Goal: Transaction & Acquisition: Purchase product/service

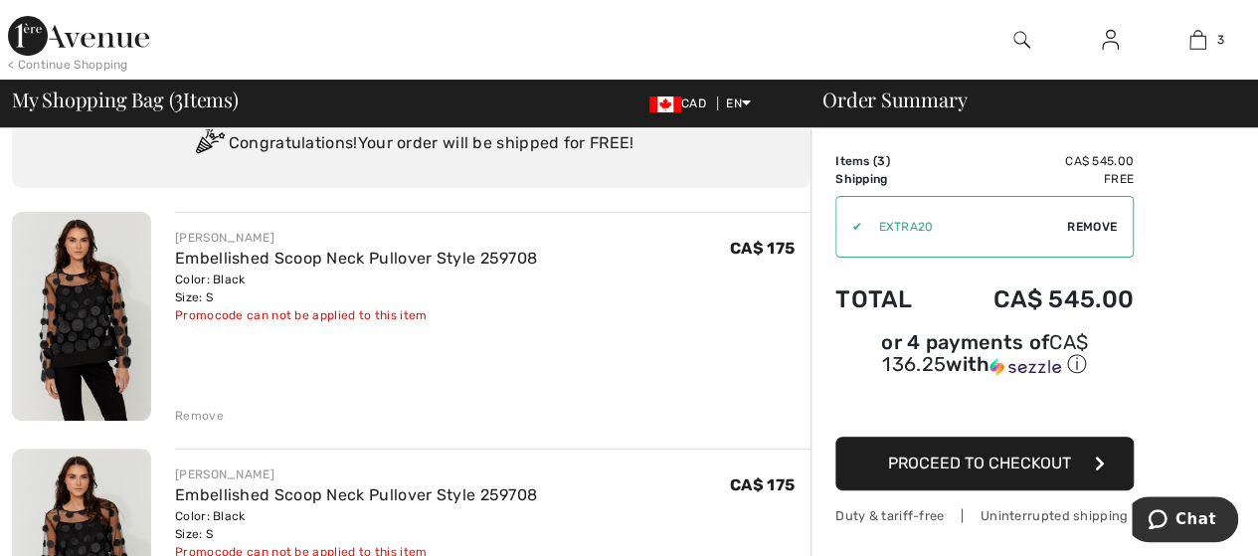
scroll to position [99, 0]
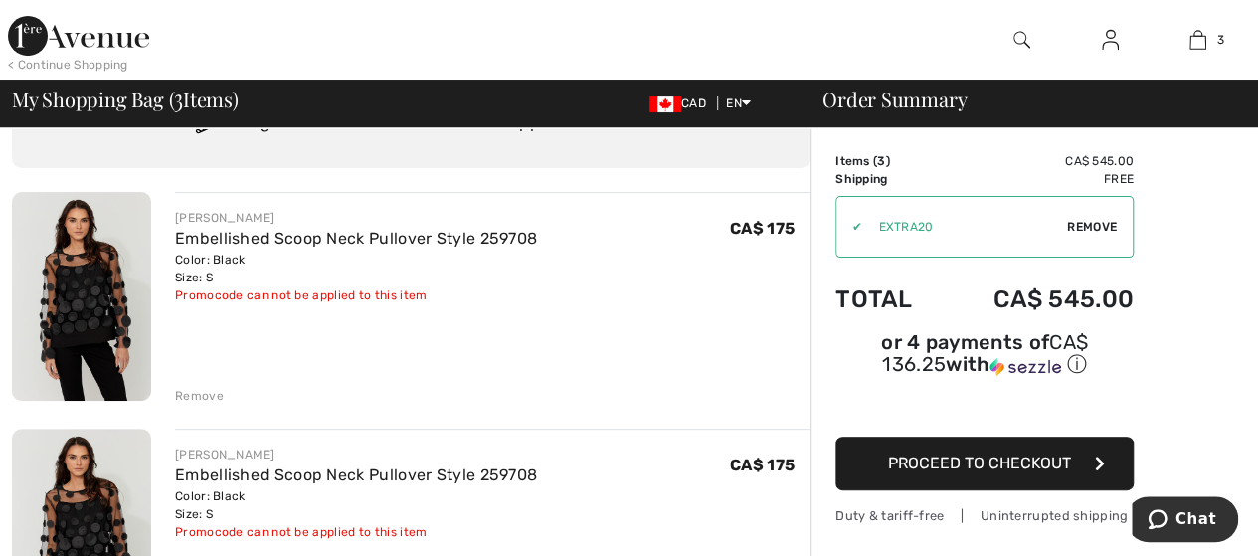
click at [1111, 225] on span "Remove" at bounding box center [1092, 227] width 50 height 18
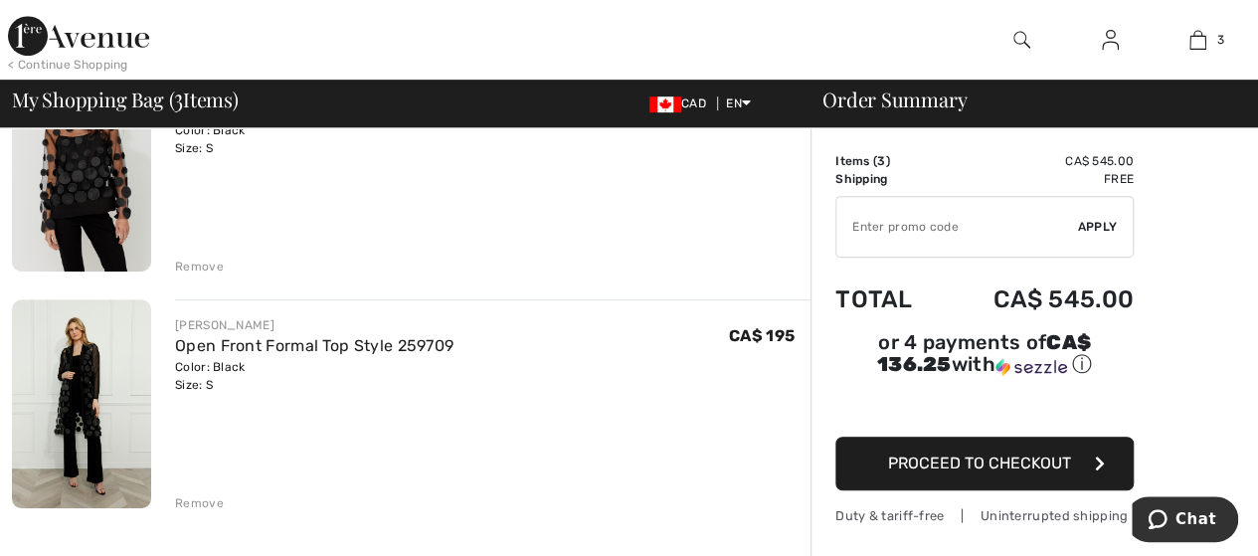
scroll to position [497, 0]
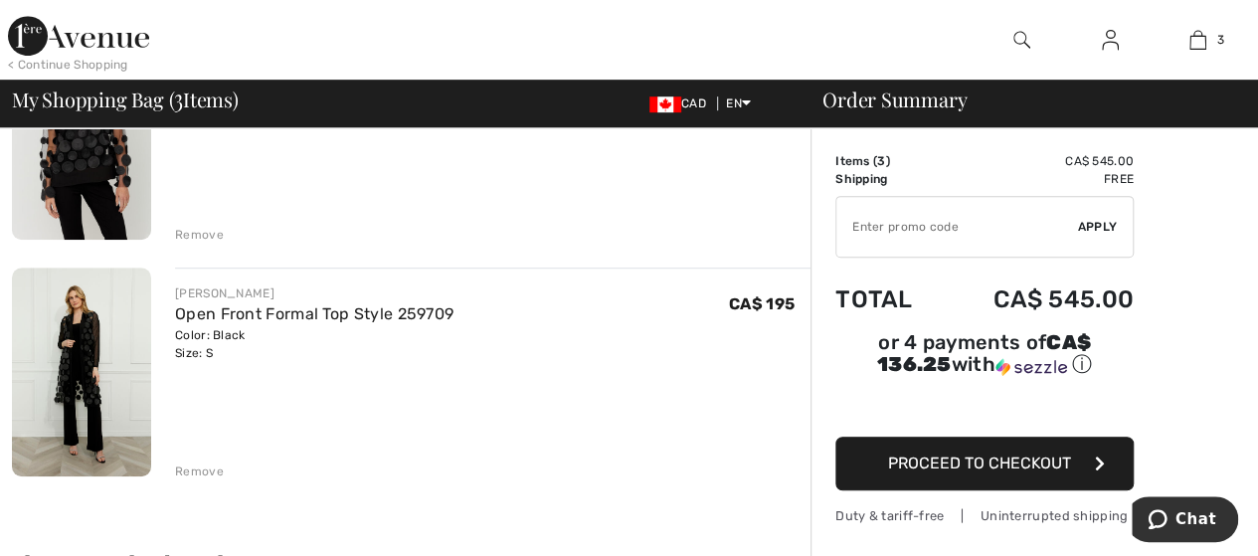
click at [179, 466] on div "Remove" at bounding box center [199, 471] width 49 height 18
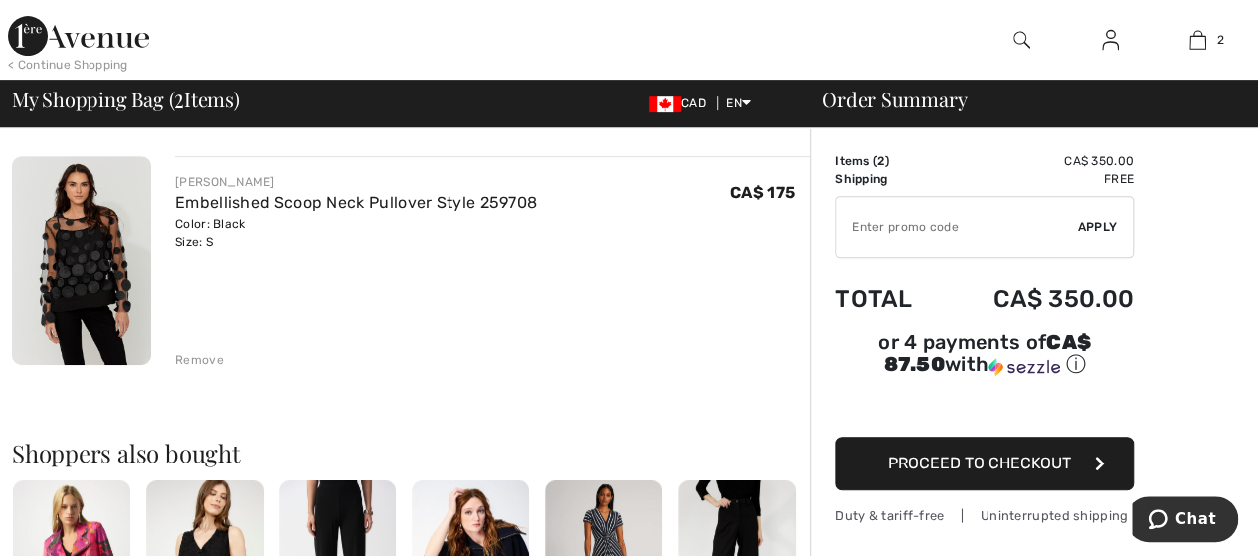
scroll to position [398, 0]
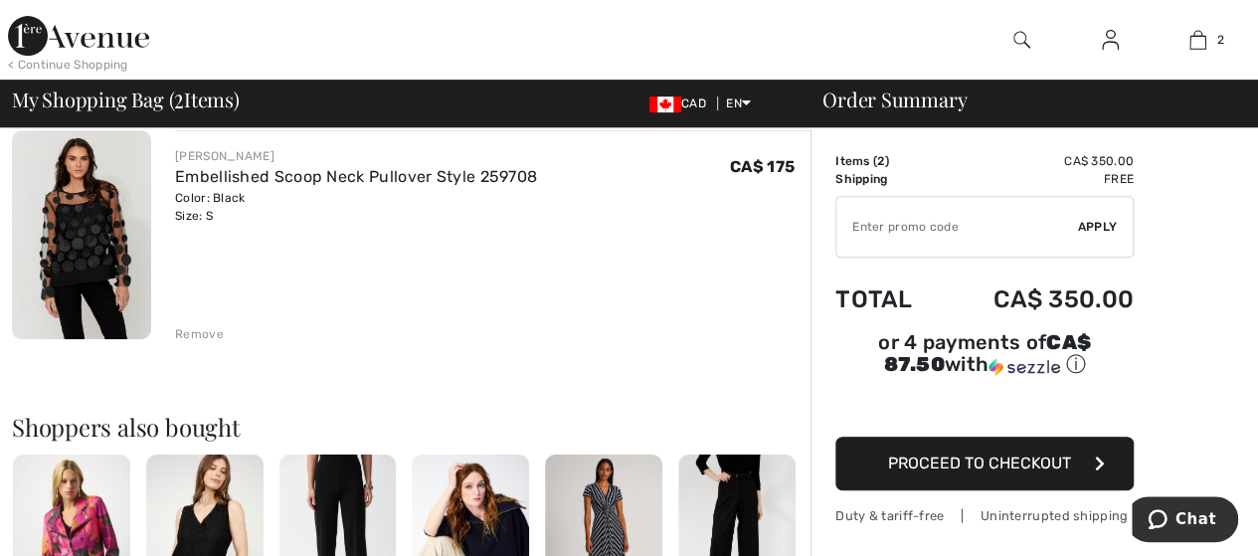
click at [195, 331] on div "Remove" at bounding box center [199, 334] width 49 height 18
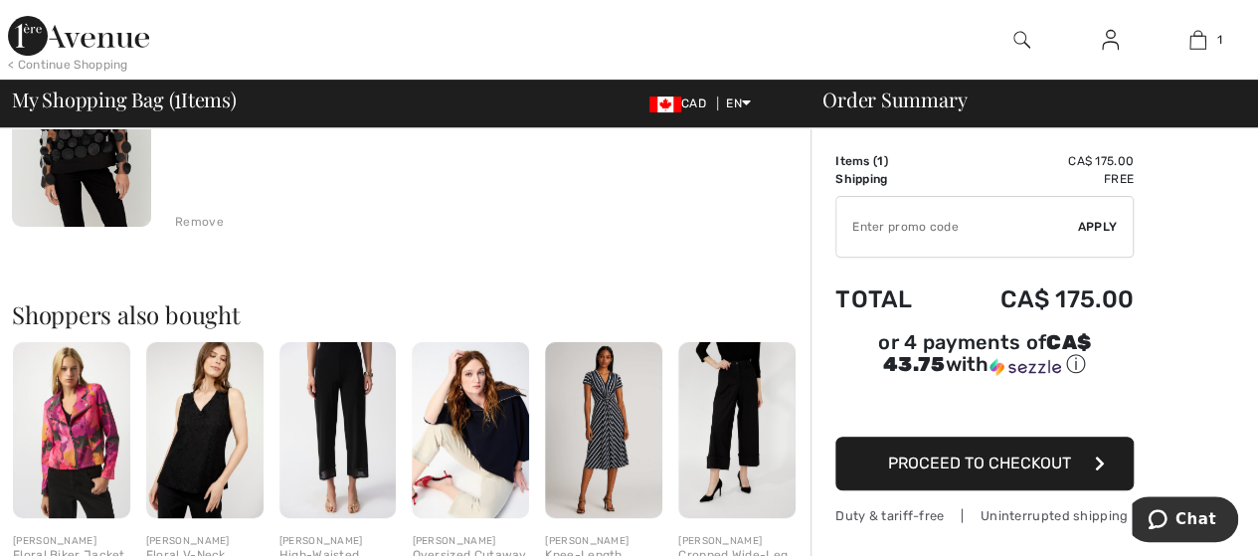
scroll to position [0, 0]
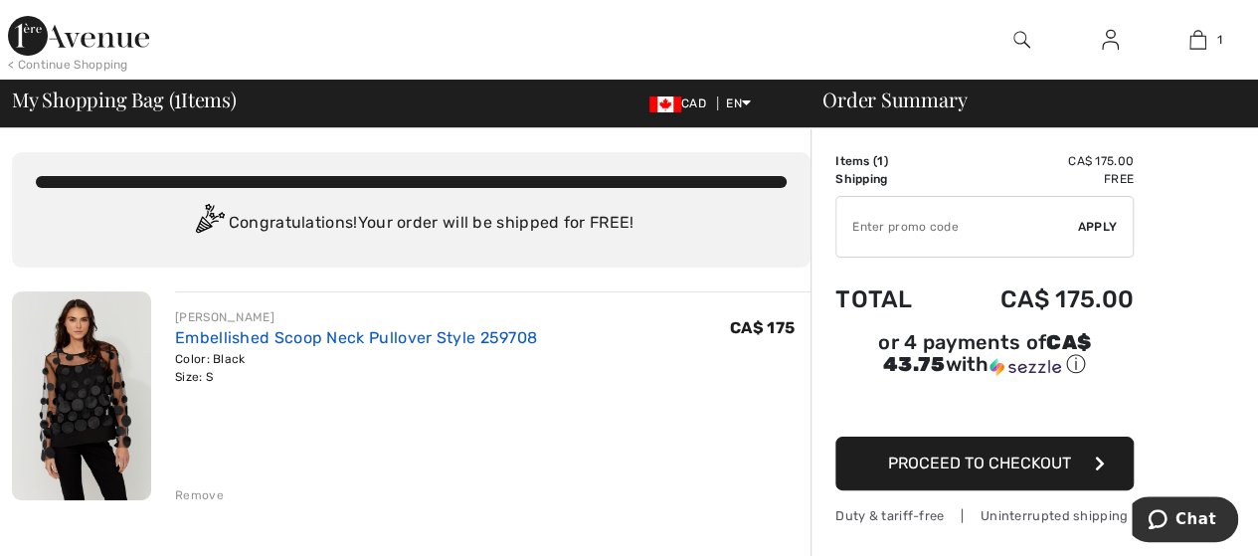
click at [247, 341] on link "Embellished Scoop Neck Pullover Style 259708" at bounding box center [356, 337] width 362 height 19
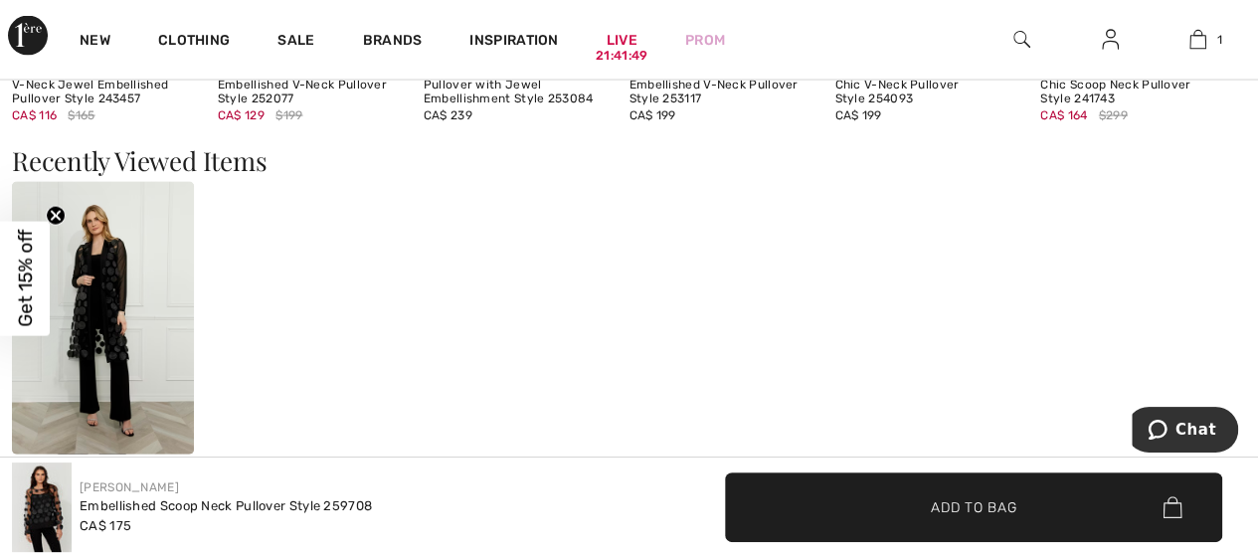
scroll to position [1988, 0]
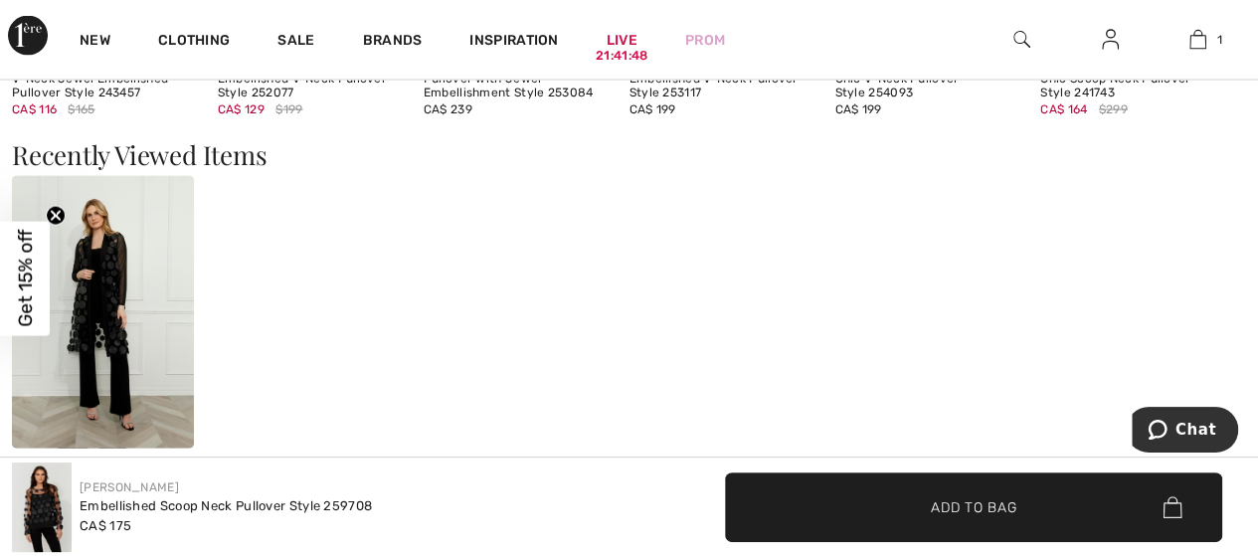
click at [119, 335] on img at bounding box center [103, 312] width 182 height 272
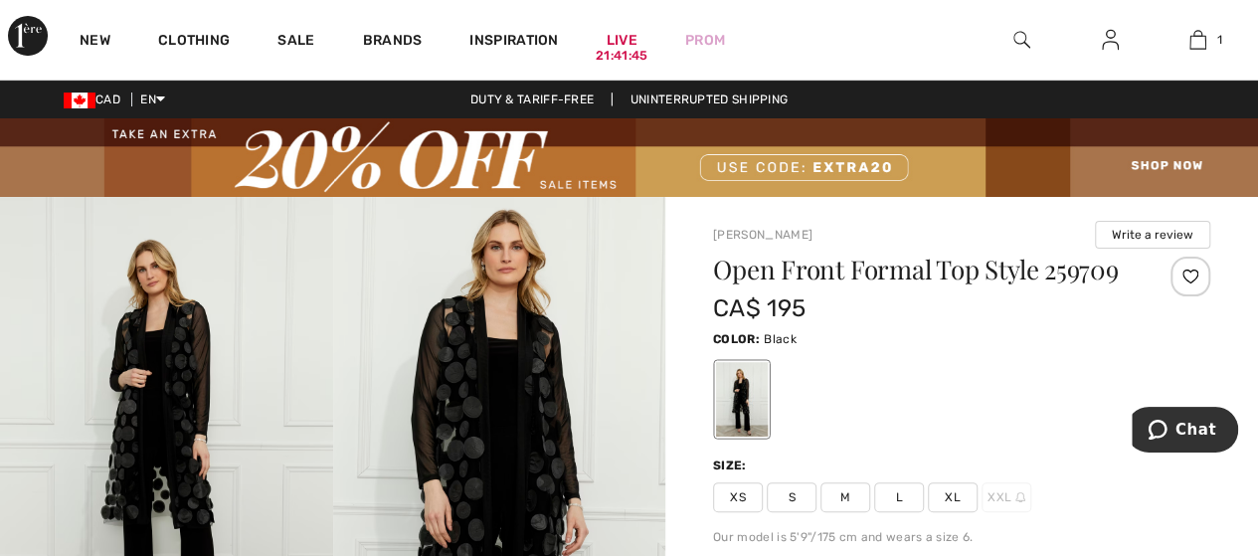
checkbox input "true"
click at [801, 498] on span "S" at bounding box center [792, 497] width 50 height 30
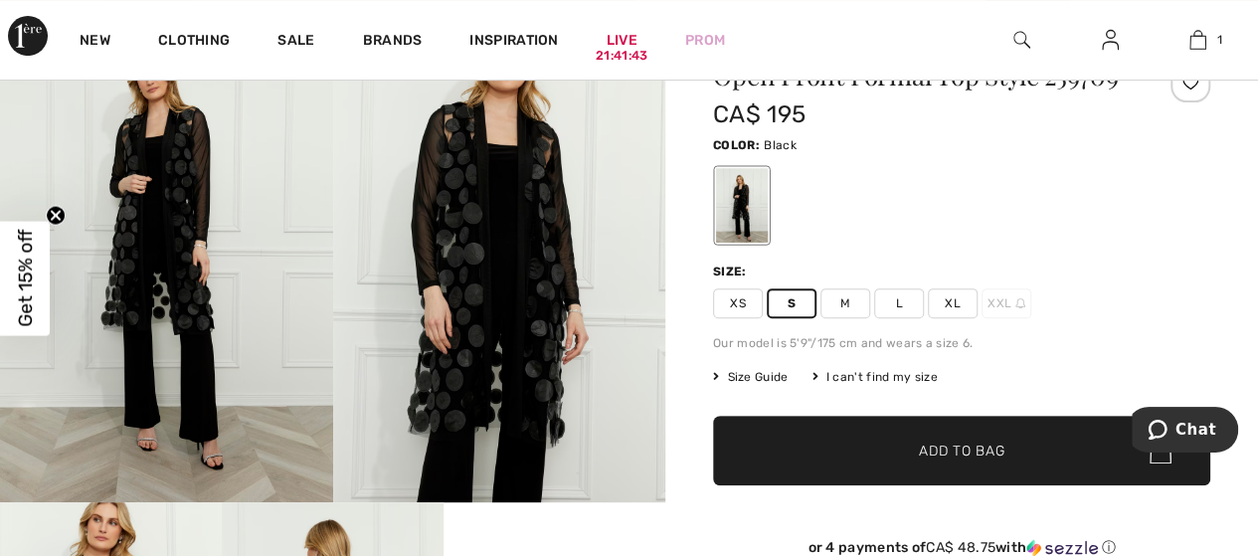
scroll to position [199, 0]
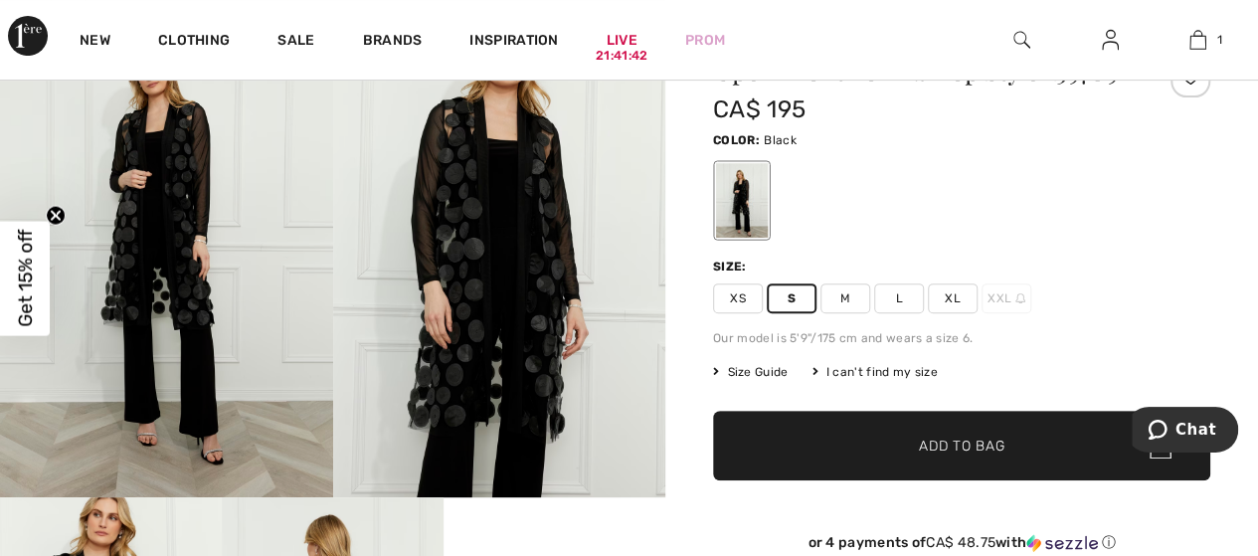
click at [966, 444] on span "Add to Bag" at bounding box center [962, 445] width 86 height 21
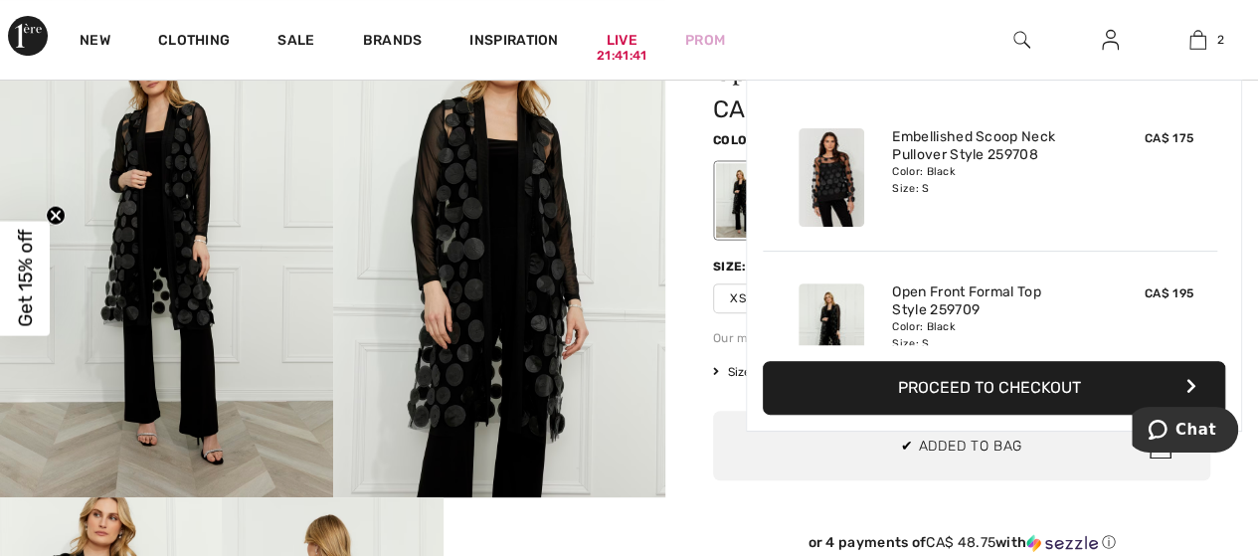
scroll to position [61, 0]
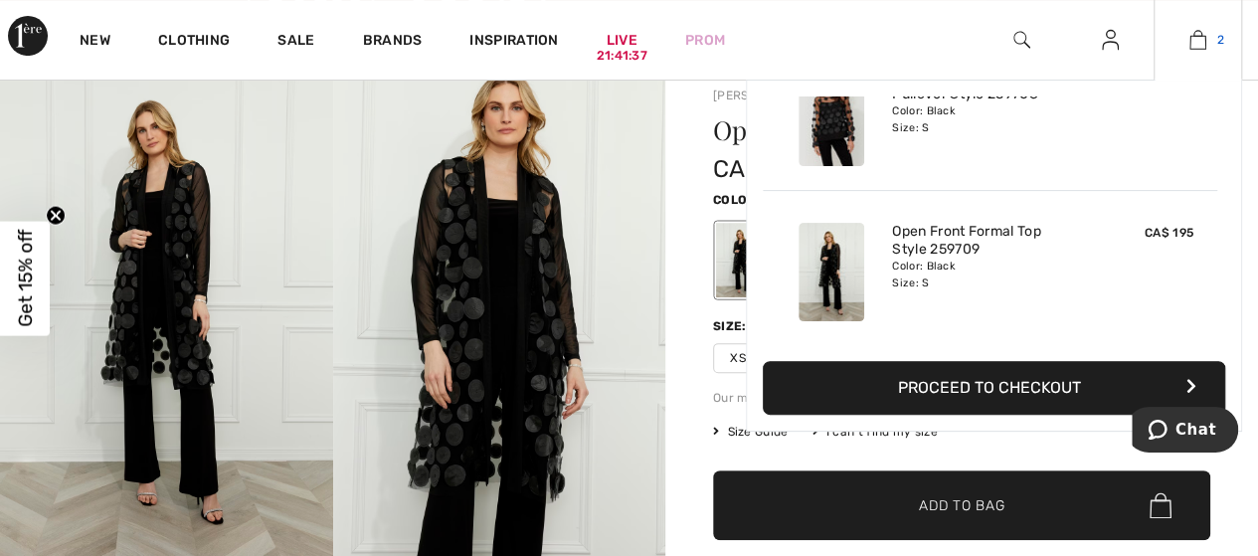
scroll to position [99, 0]
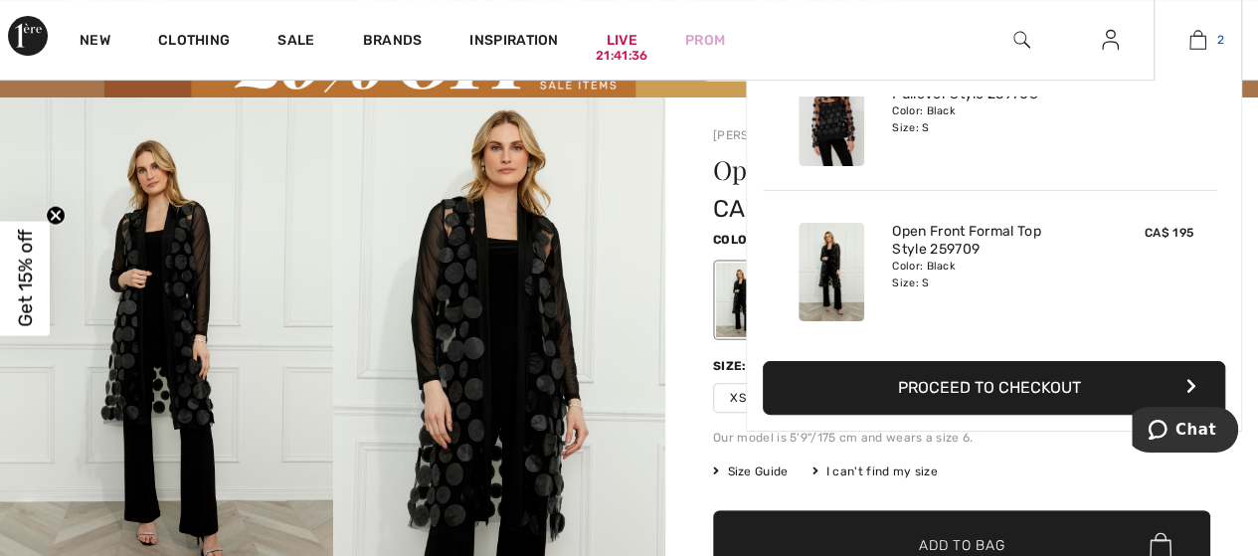
click at [1201, 45] on img at bounding box center [1197, 40] width 17 height 24
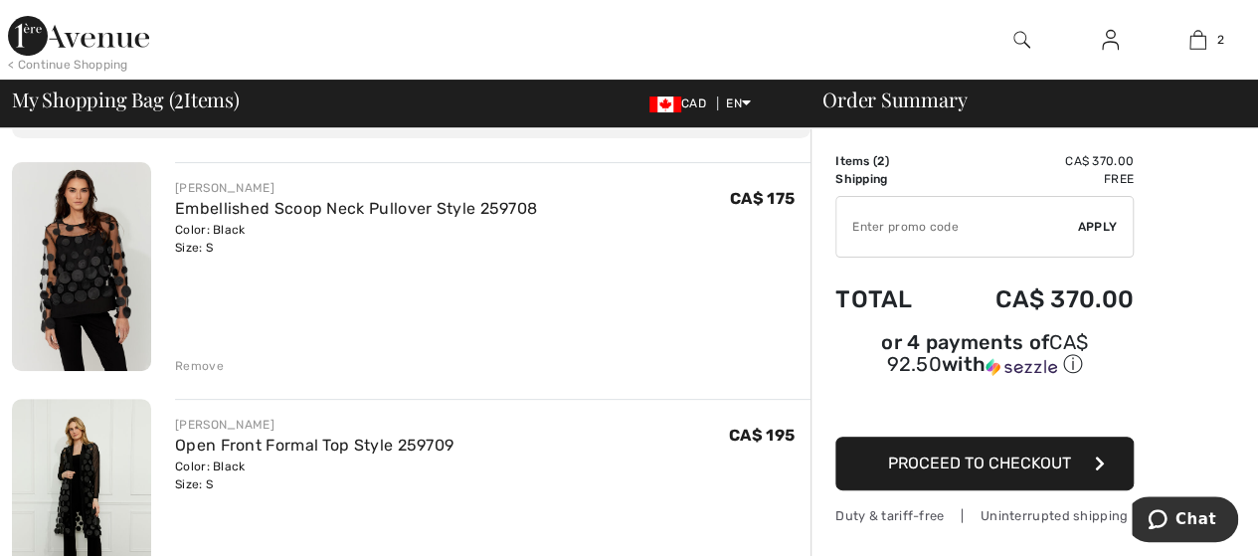
scroll to position [99, 0]
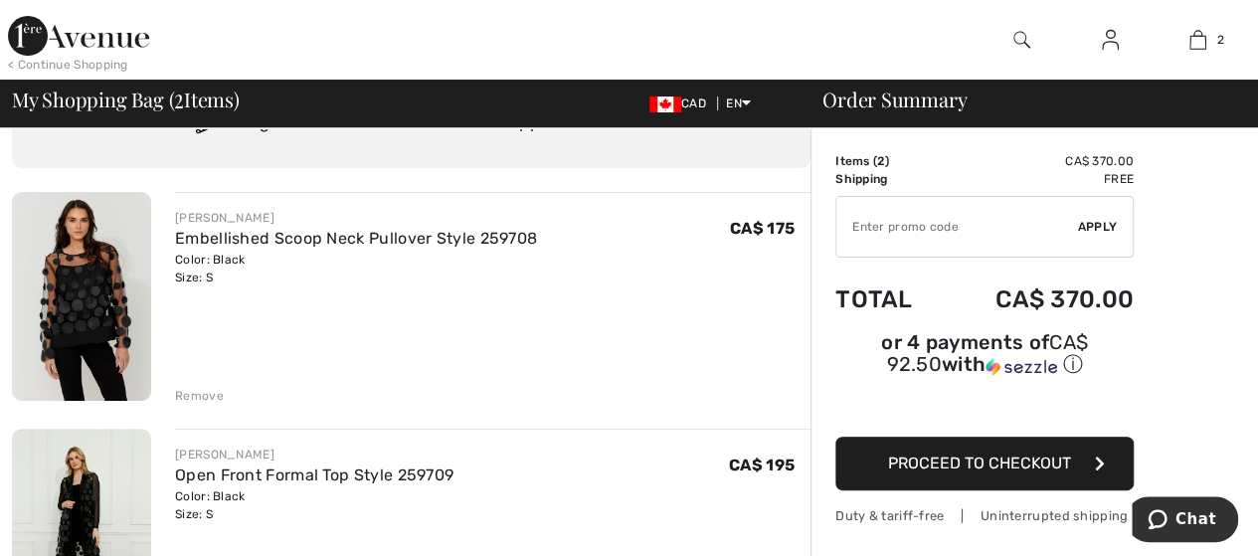
click at [79, 307] on img at bounding box center [81, 296] width 139 height 209
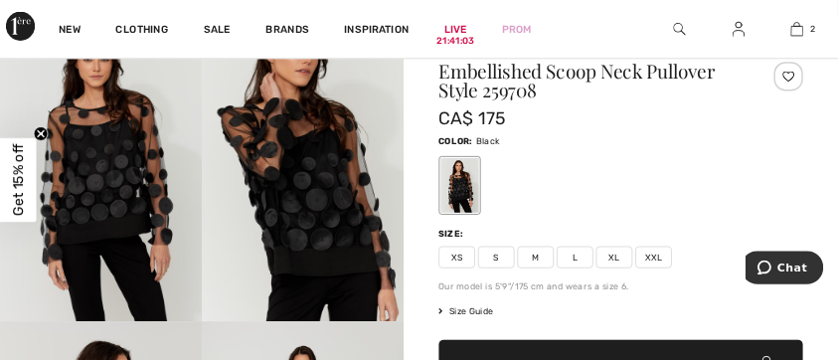
scroll to position [199, 0]
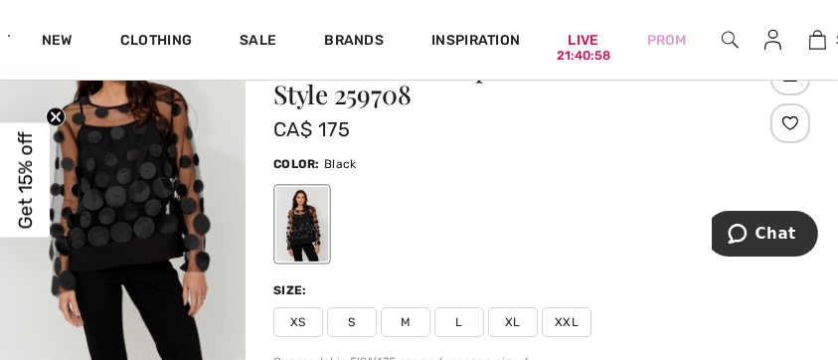
click at [169, 244] on img "1 / 4" at bounding box center [123, 180] width 246 height 369
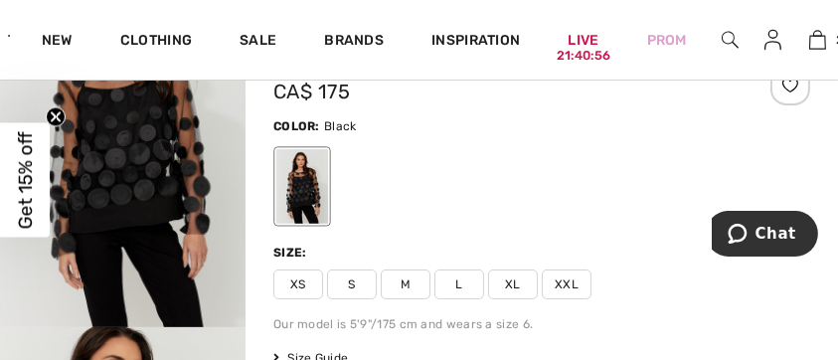
scroll to position [208, 0]
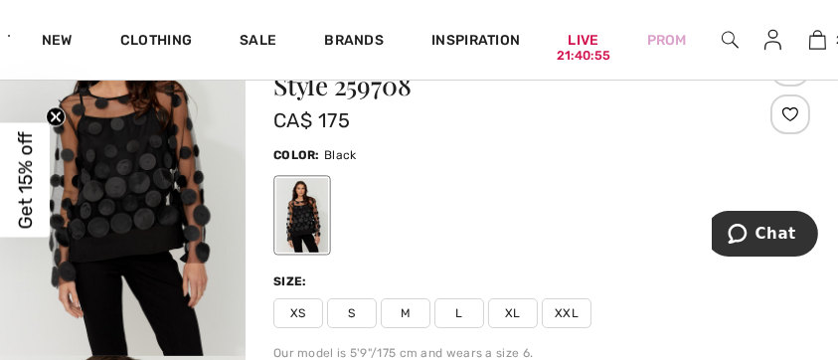
click at [204, 211] on img "1 / 4" at bounding box center [123, 171] width 246 height 369
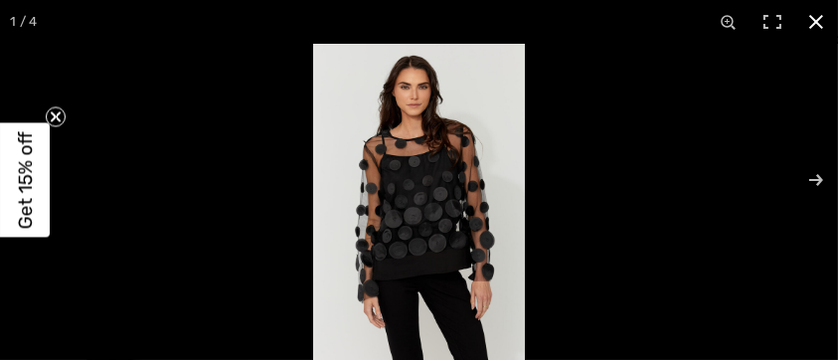
click at [810, 19] on button at bounding box center [816, 22] width 44 height 44
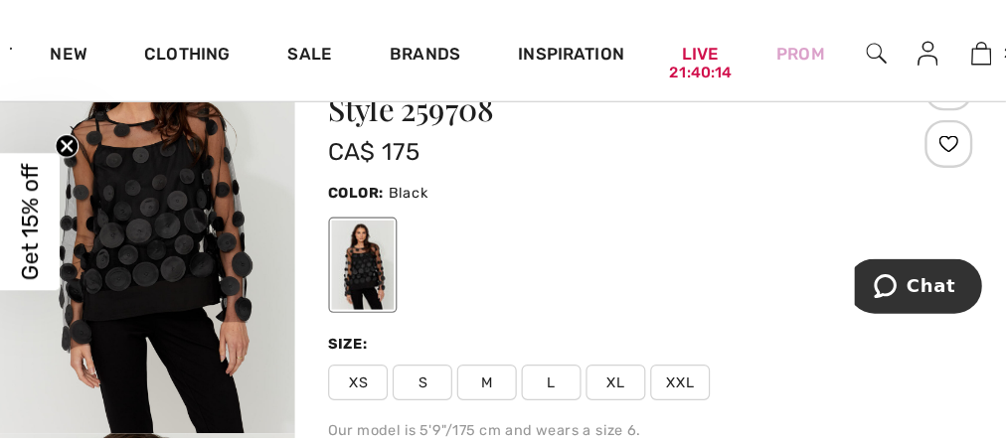
scroll to position [208, 0]
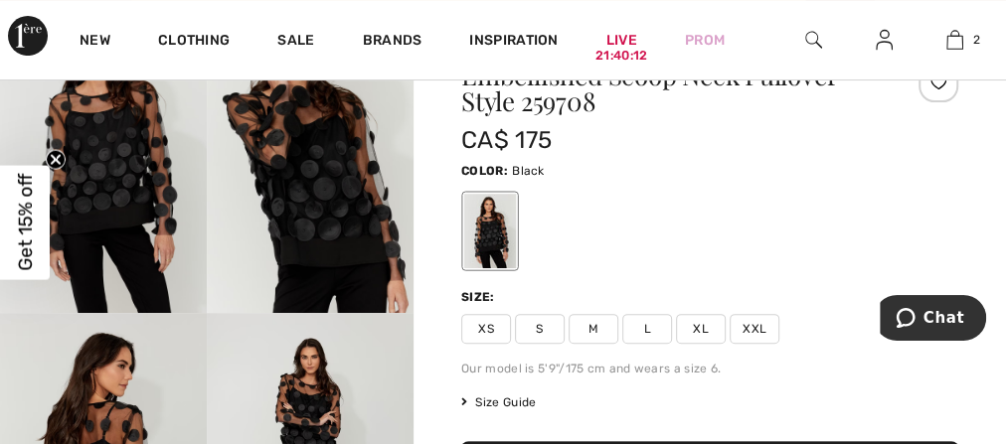
click at [539, 337] on span "S" at bounding box center [540, 329] width 50 height 30
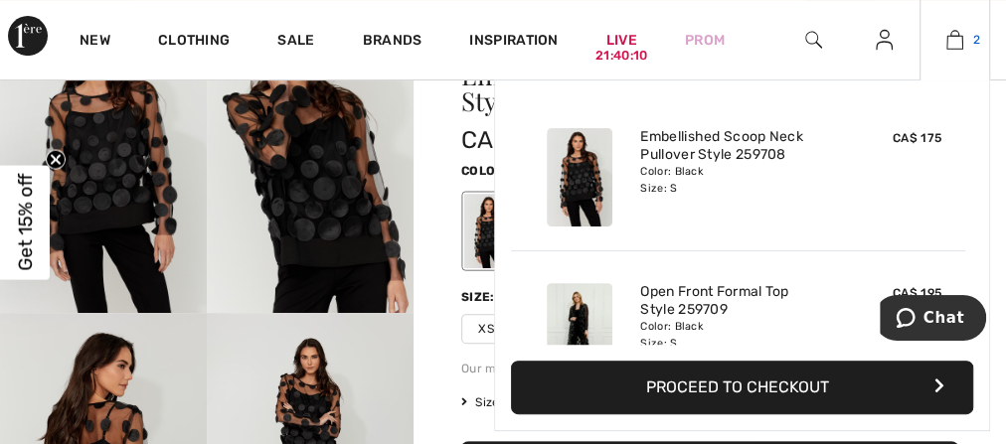
click at [952, 41] on img at bounding box center [955, 40] width 17 height 24
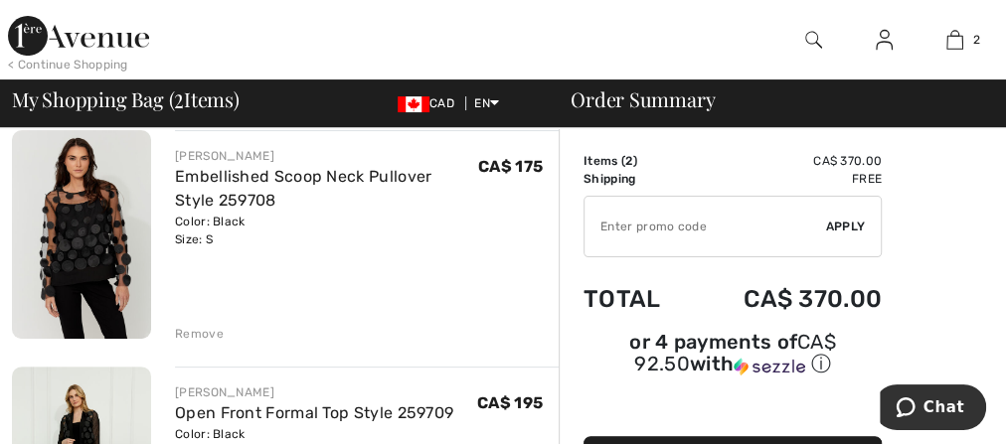
scroll to position [159, 0]
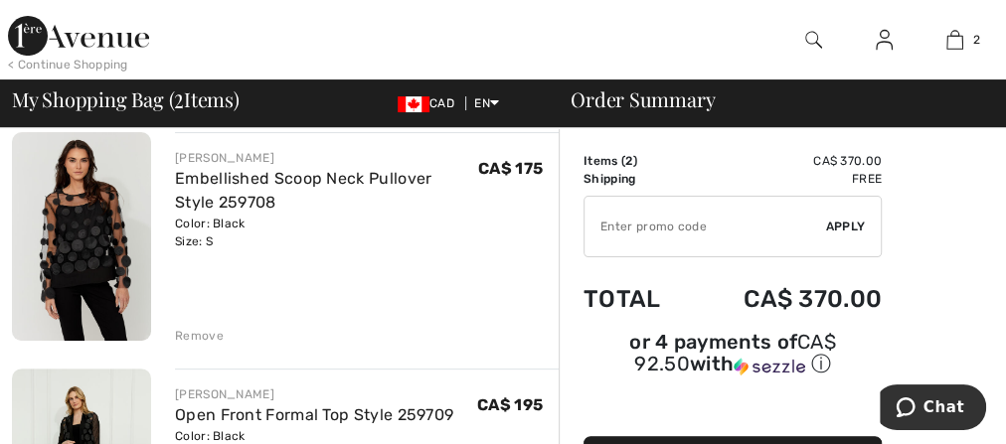
click at [709, 239] on input "TEXT" at bounding box center [706, 227] width 242 height 60
type input "NEW15"
click at [834, 226] on span "Apply" at bounding box center [846, 227] width 40 height 18
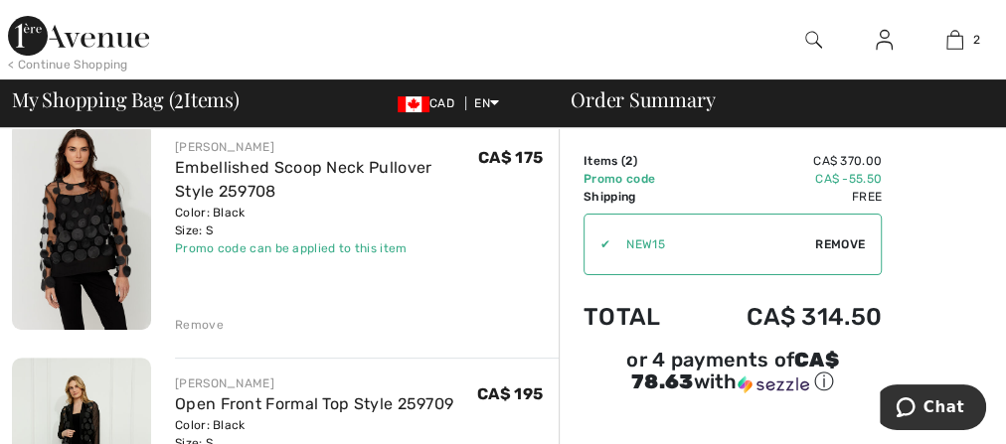
scroll to position [239, 0]
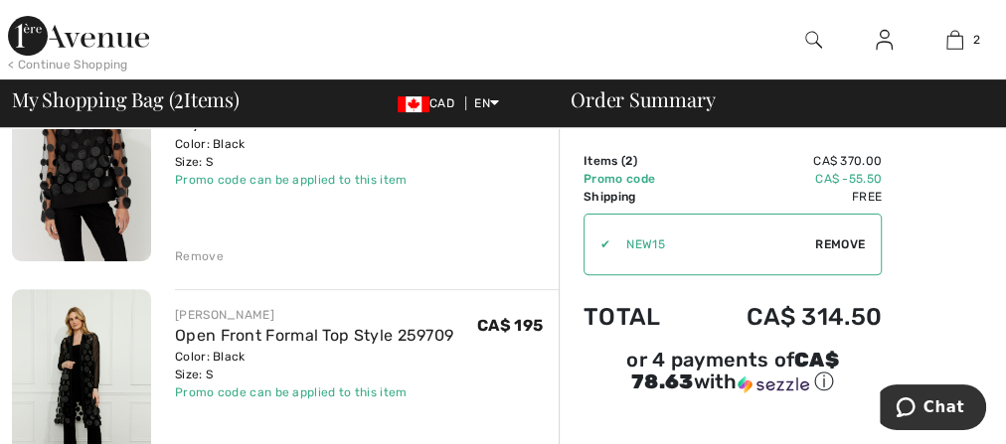
click at [206, 254] on div "Remove" at bounding box center [199, 257] width 49 height 18
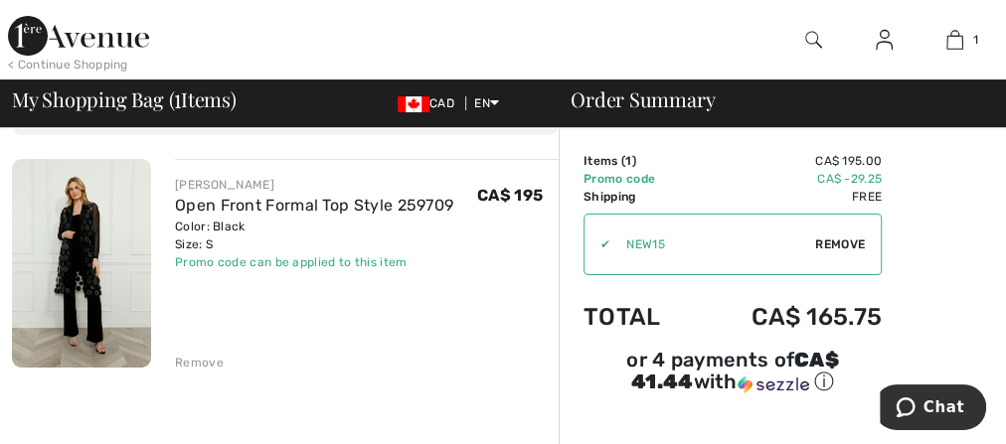
scroll to position [80, 0]
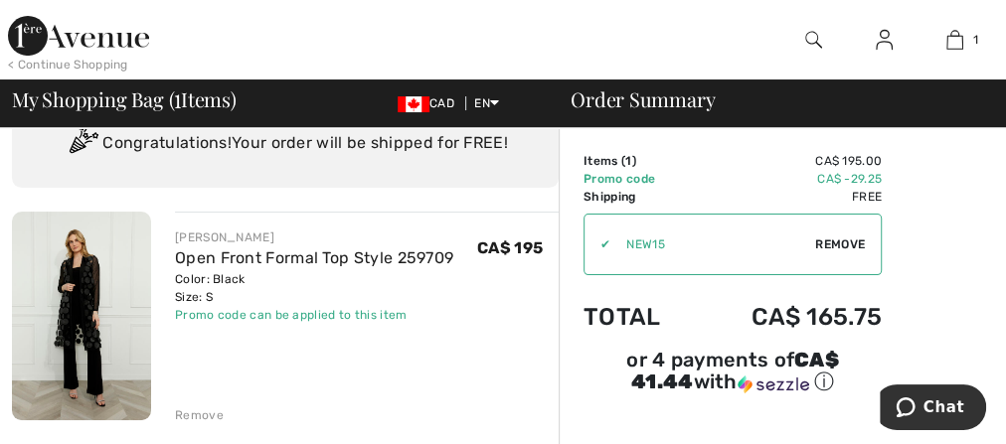
click at [101, 271] on img at bounding box center [81, 316] width 139 height 209
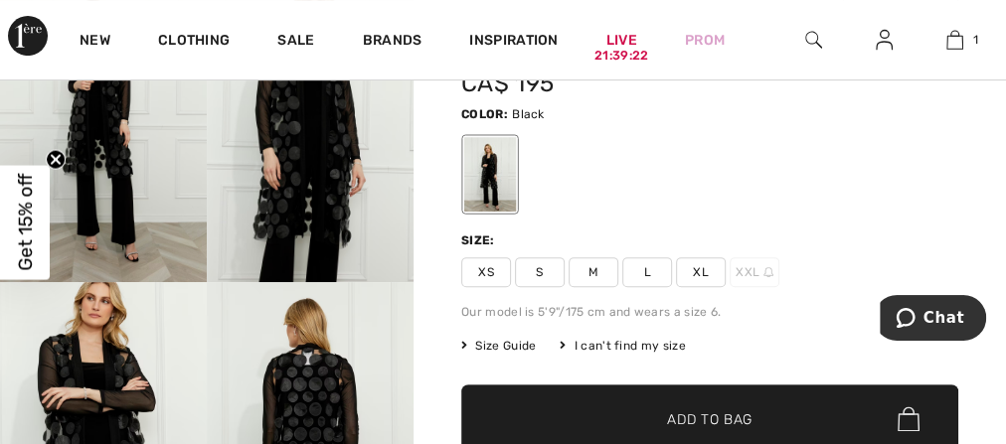
click at [499, 343] on span "Size Guide" at bounding box center [498, 346] width 75 height 18
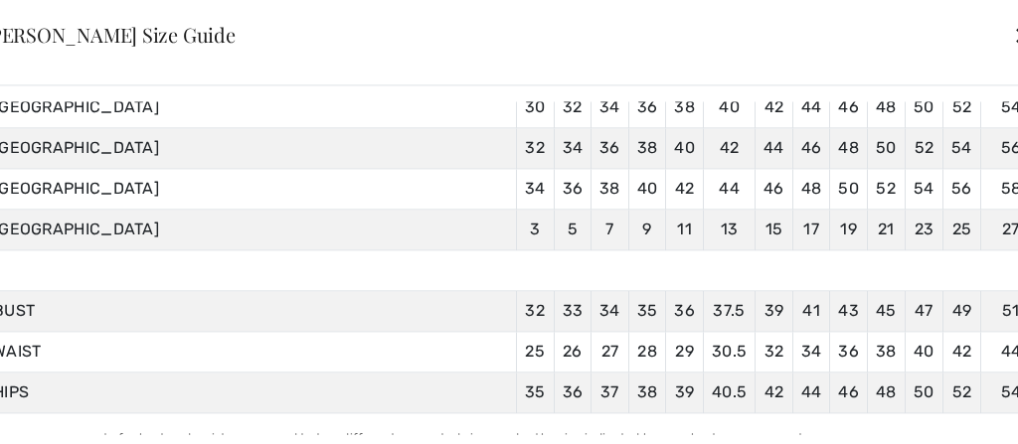
scroll to position [317, 0]
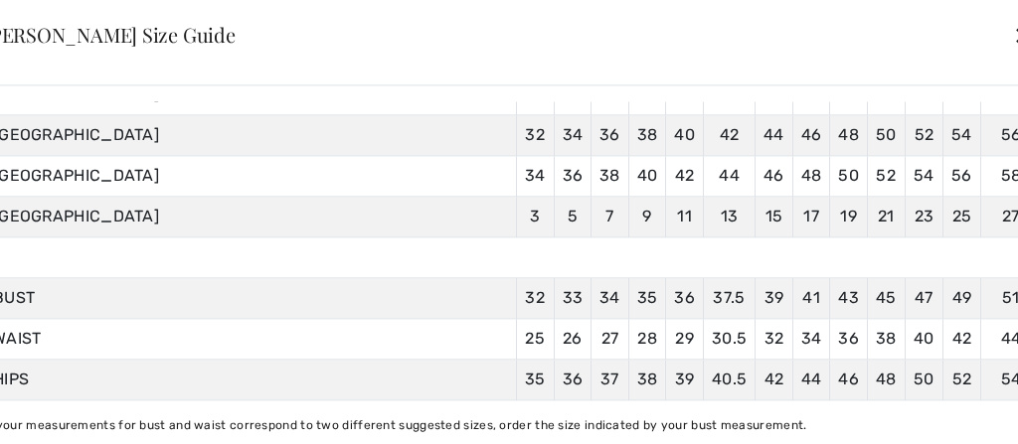
click at [1005, 35] on div "✕" at bounding box center [1023, 36] width 21 height 42
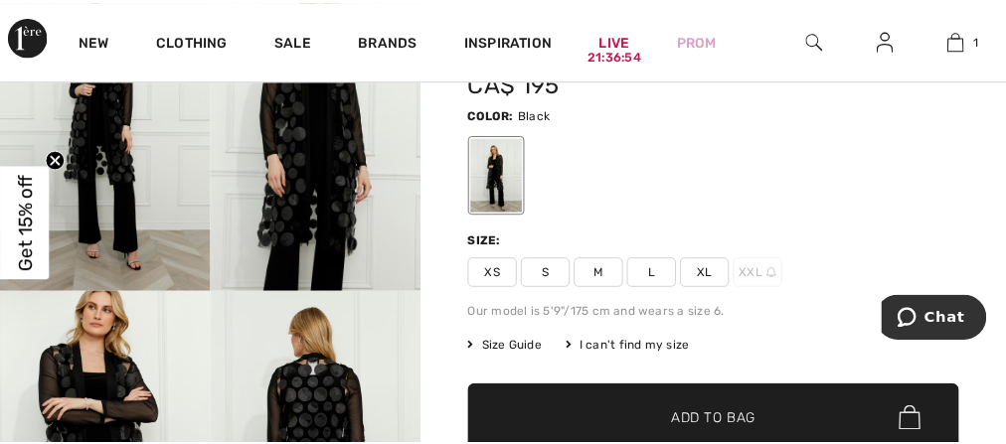
scroll to position [239, 0]
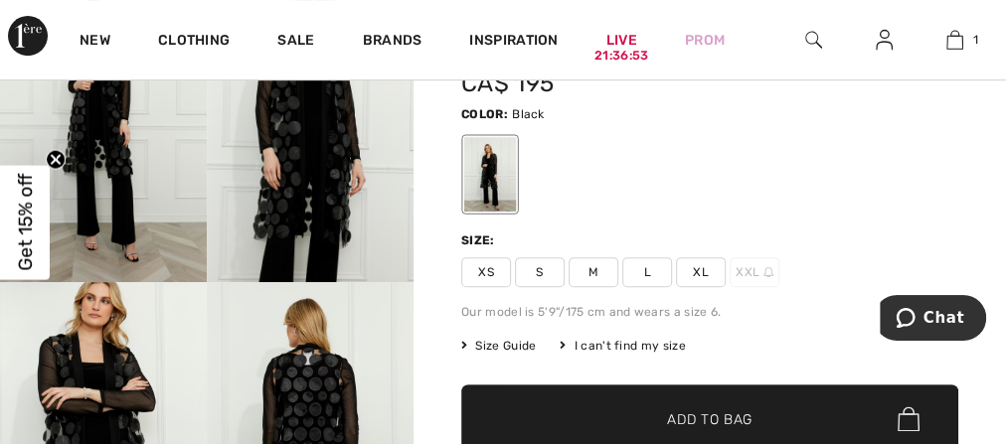
click at [585, 272] on span "M" at bounding box center [594, 273] width 50 height 30
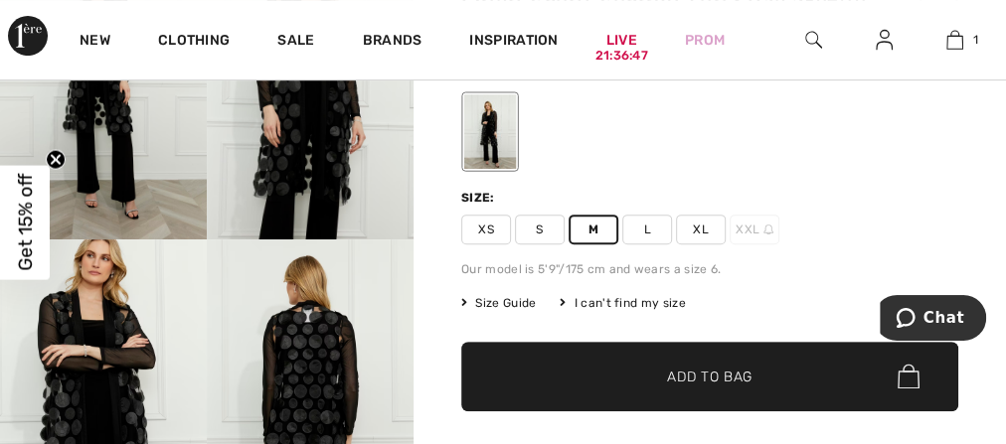
scroll to position [318, 0]
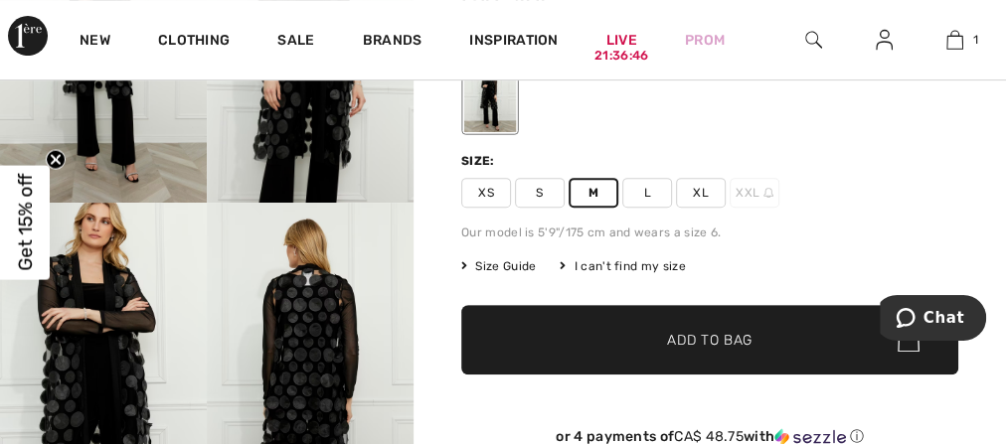
click at [693, 342] on span "Add to Bag" at bounding box center [710, 339] width 86 height 21
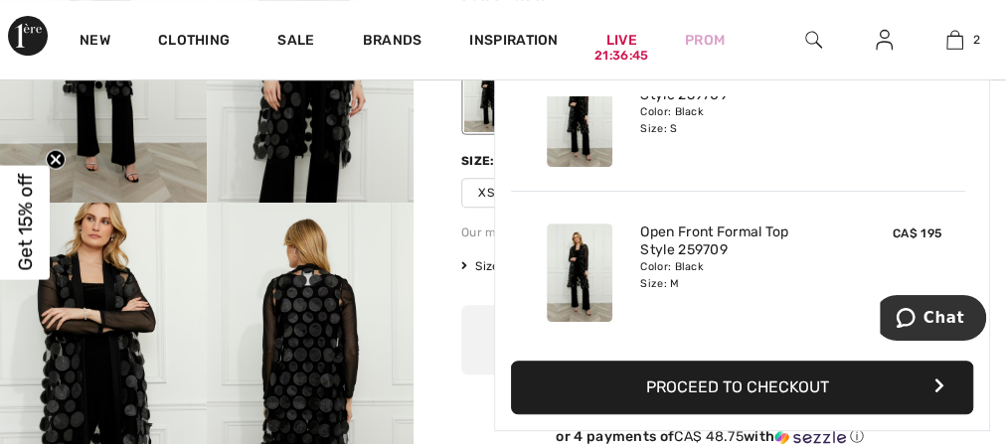
scroll to position [0, 0]
click at [963, 38] on link "2" at bounding box center [955, 40] width 69 height 24
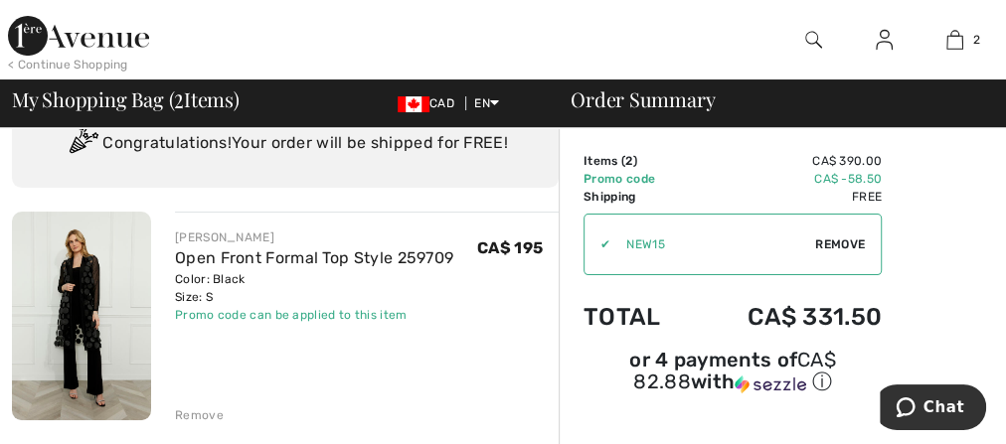
click at [201, 416] on div "Remove" at bounding box center [199, 416] width 49 height 18
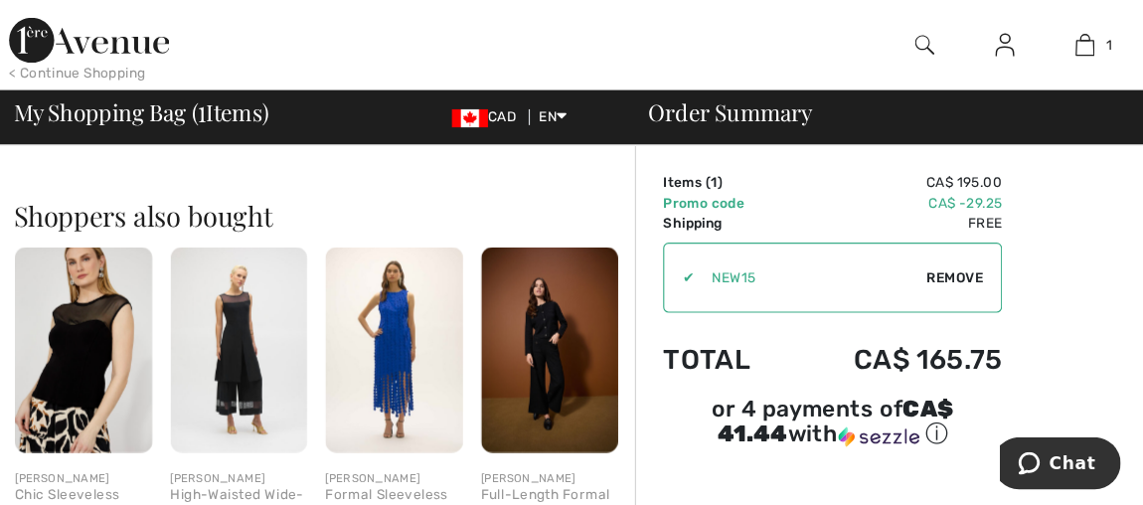
scroll to position [397, 0]
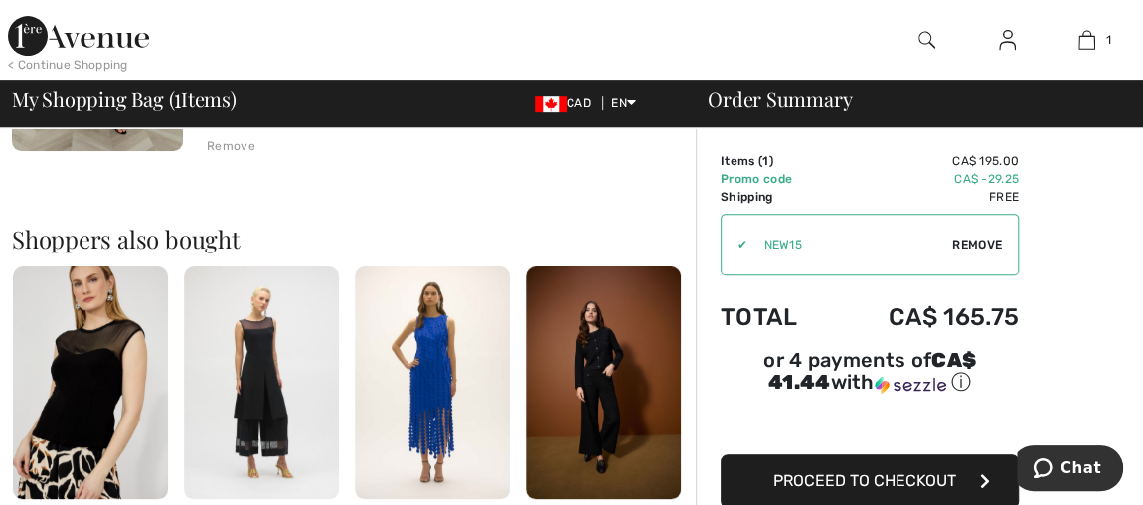
click at [849, 443] on span "Proceed to Checkout" at bounding box center [865, 480] width 183 height 19
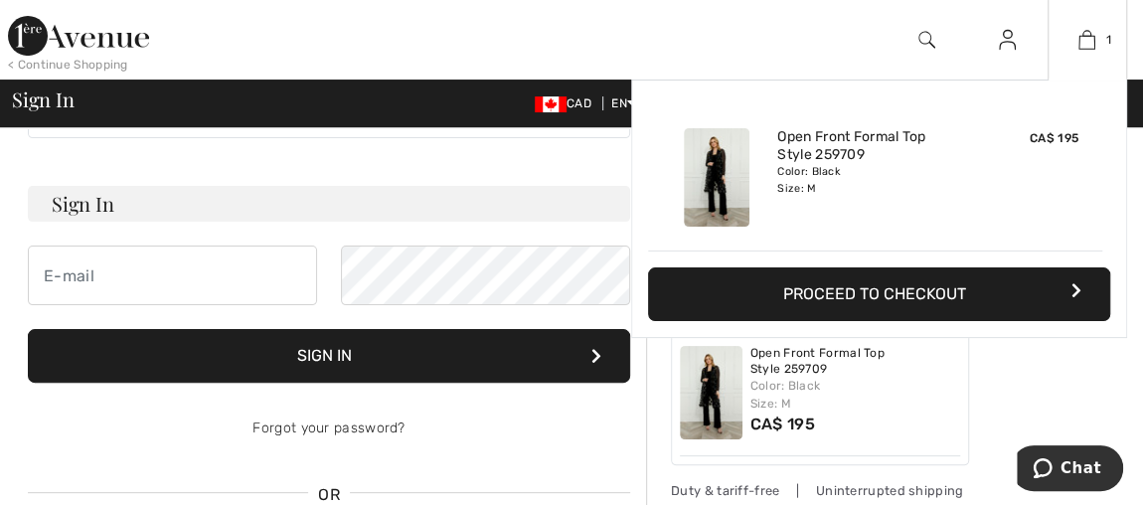
scroll to position [180, 0]
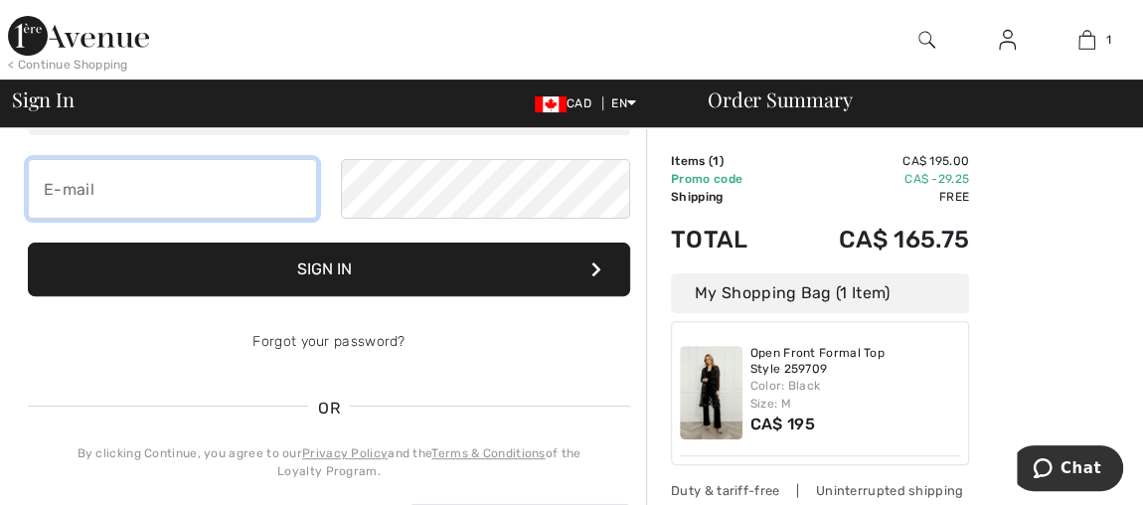
click at [107, 184] on input "email" at bounding box center [172, 189] width 289 height 60
type input "[EMAIL_ADDRESS][DOMAIN_NAME]"
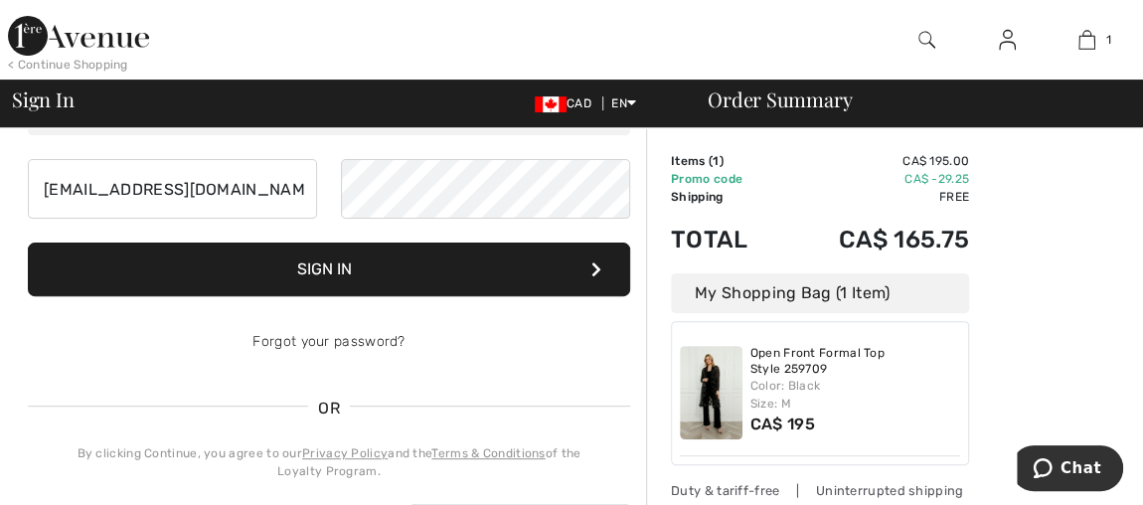
click at [602, 185] on keeper-lock "Open Keeper Popup" at bounding box center [607, 188] width 24 height 24
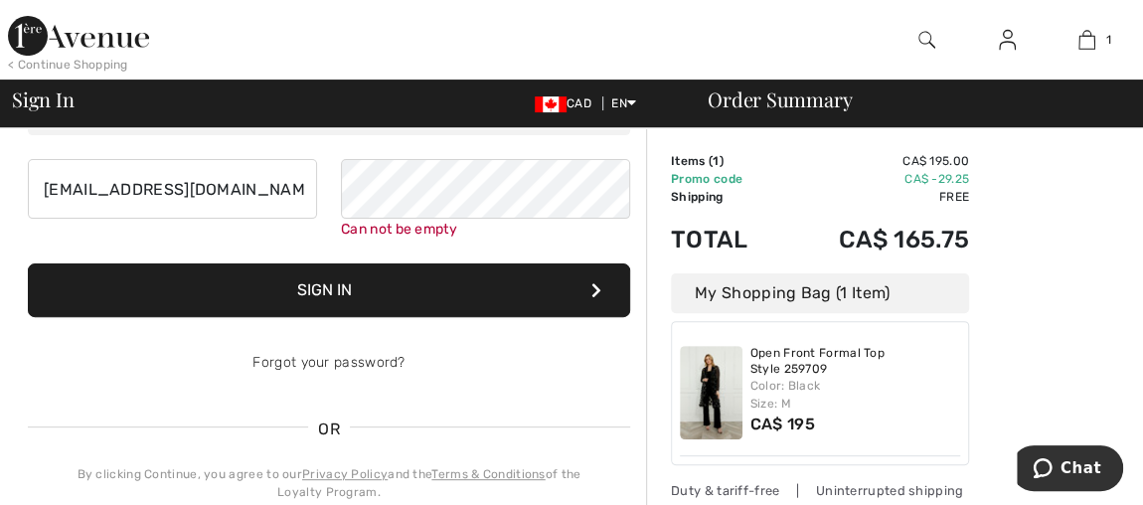
click at [609, 183] on keeper-lock "Open Keeper Popup" at bounding box center [607, 188] width 24 height 24
click at [461, 283] on button "Sign In" at bounding box center [329, 290] width 603 height 54
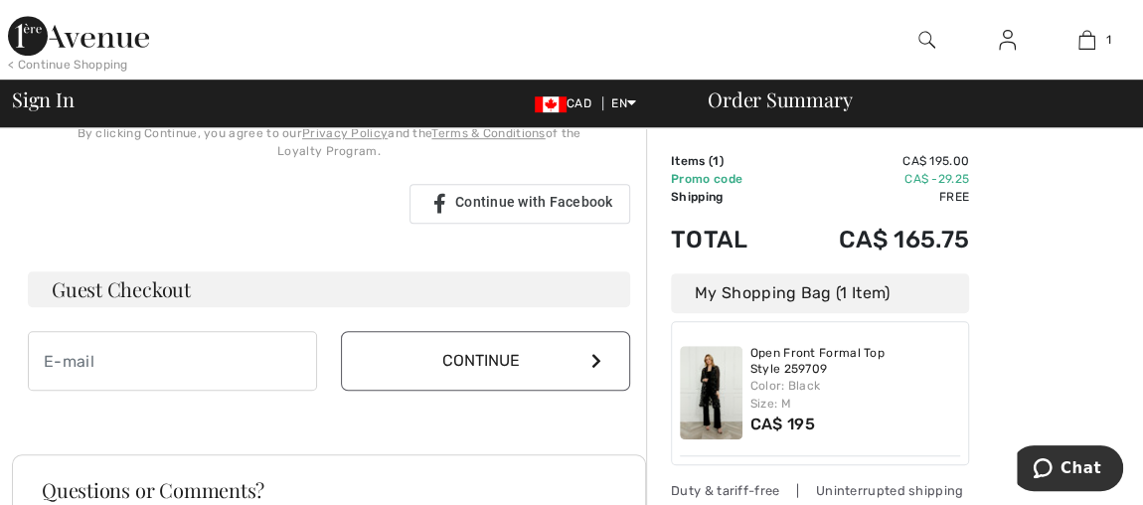
scroll to position [632, 0]
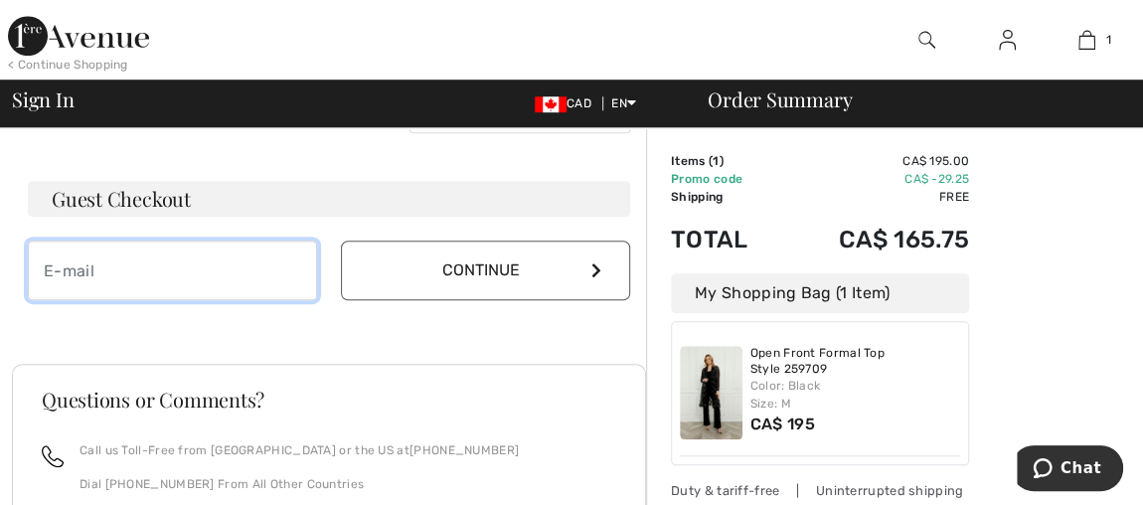
click at [220, 266] on input "email" at bounding box center [172, 271] width 289 height 60
type input "[EMAIL_ADDRESS][DOMAIN_NAME]"
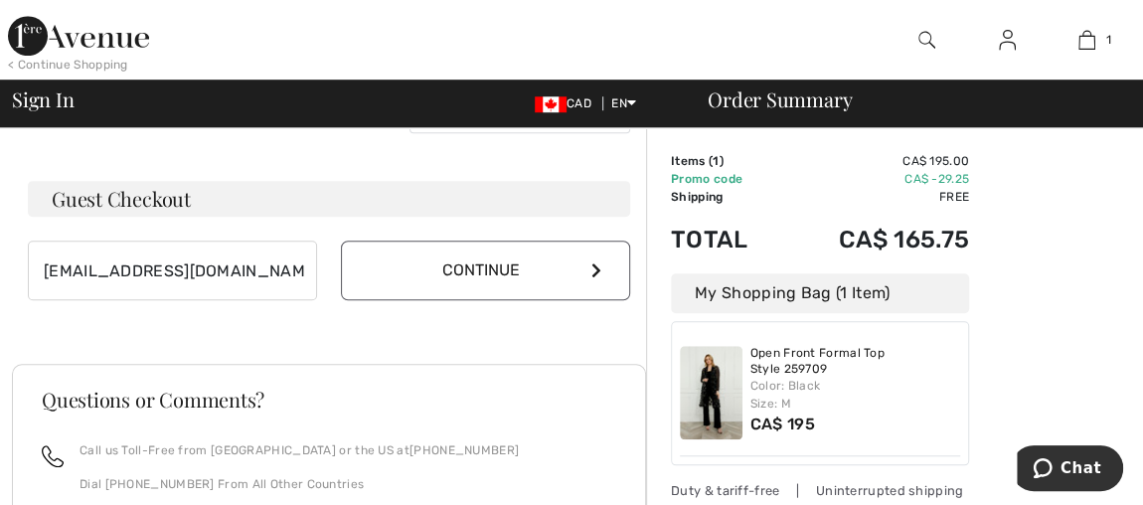
click at [465, 262] on button "Continue" at bounding box center [485, 271] width 289 height 60
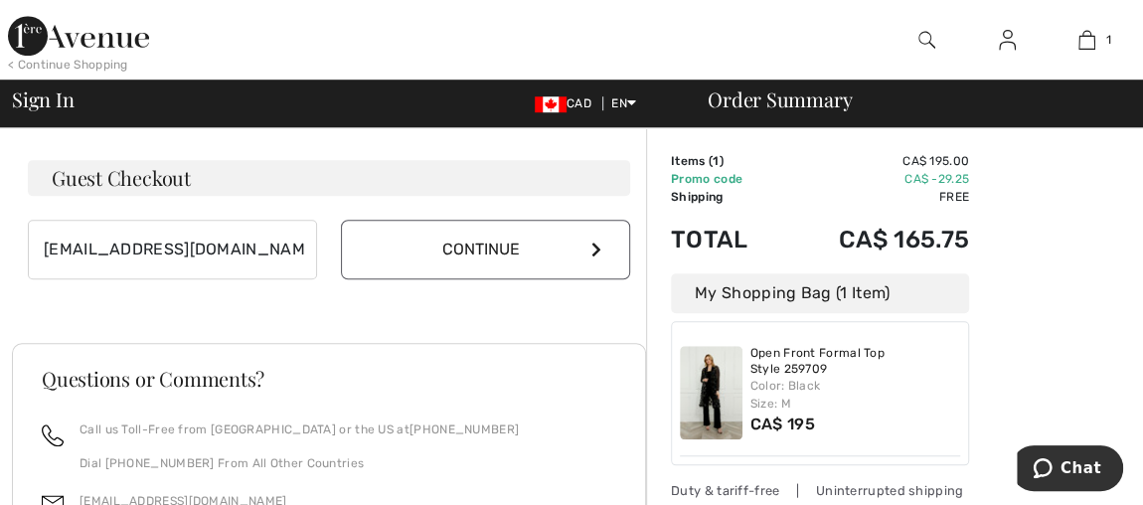
scroll to position [591, 0]
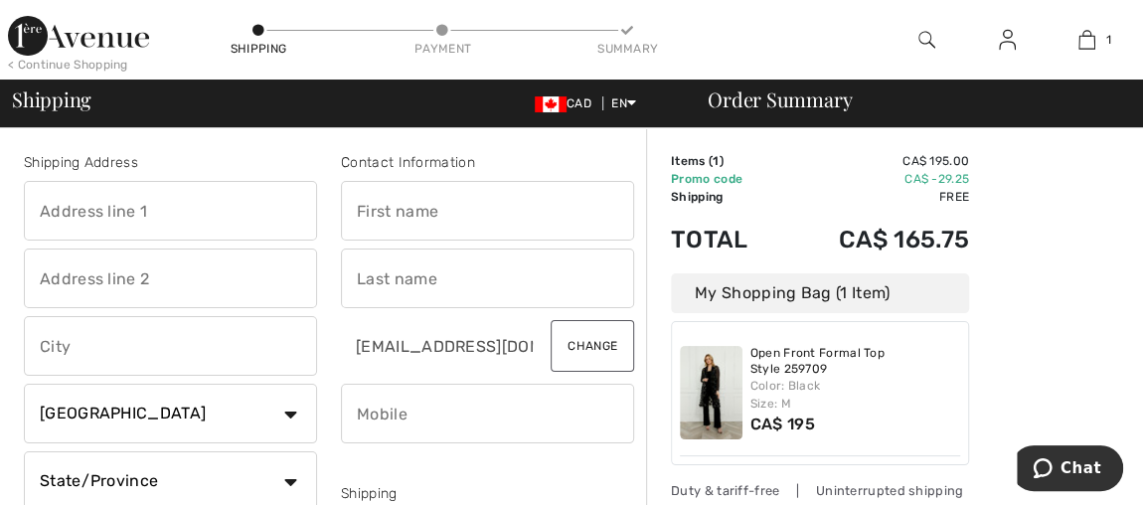
click at [114, 208] on input "text" at bounding box center [170, 211] width 293 height 60
type input "8470 Champlain"
type input "Lasalle"
select select "QC"
type input "H8P 1B5"
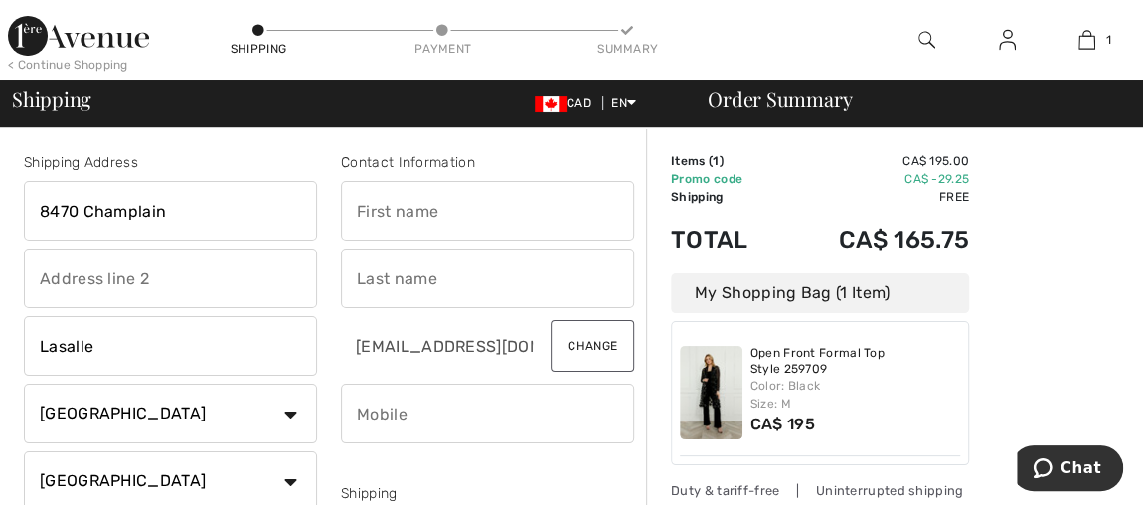
type input "[PERSON_NAME]"
type input "5144977771"
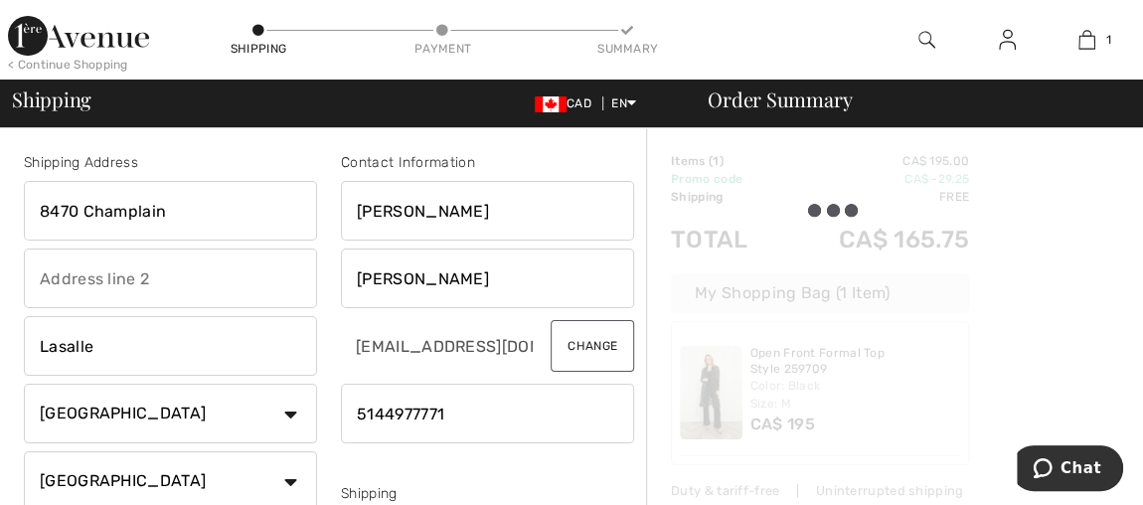
type input "H8P1B5"
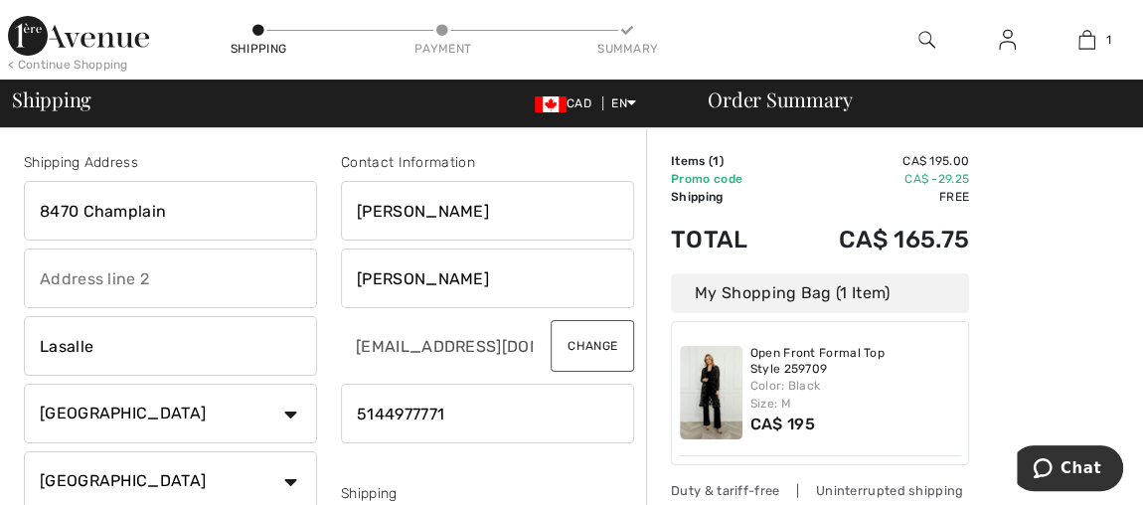
click at [416, 212] on input "[PERSON_NAME]" at bounding box center [487, 211] width 293 height 60
type input "[PERSON_NAME]"
click at [477, 272] on input "[PERSON_NAME]" at bounding box center [487, 279] width 293 height 60
type input "[PERSON_NAME]"
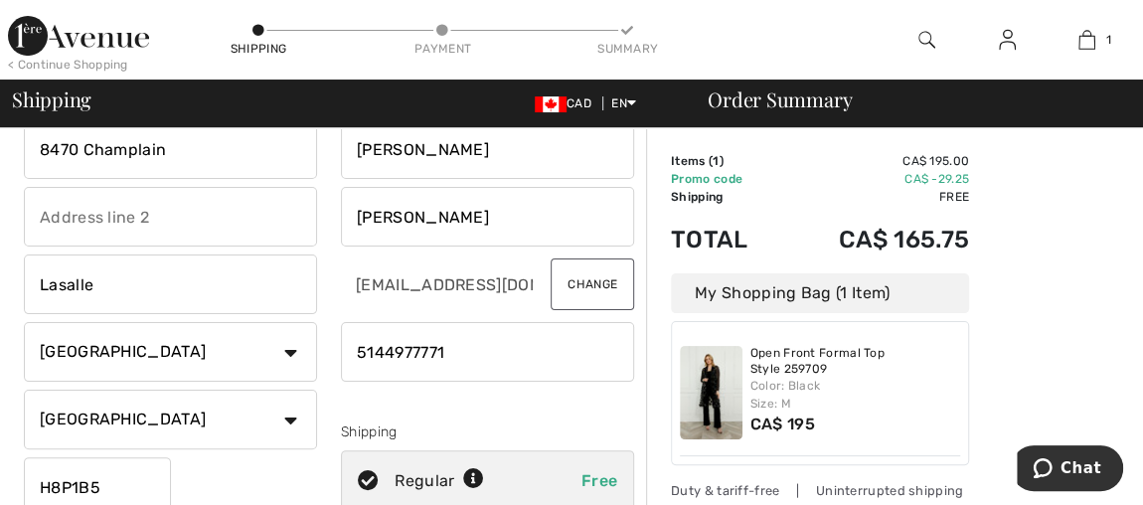
scroll to position [89, 0]
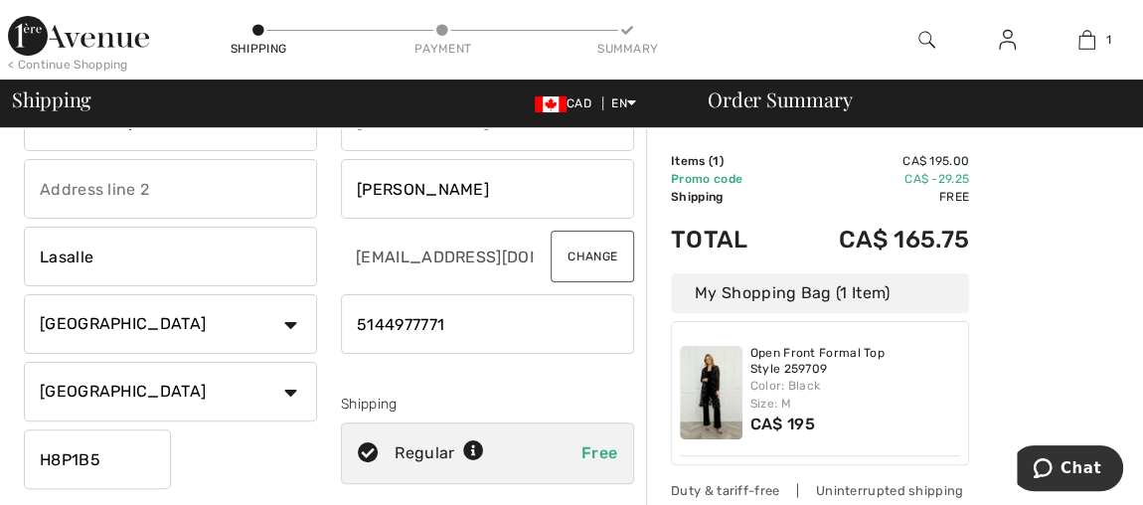
drag, startPoint x: 472, startPoint y: 325, endPoint x: 318, endPoint y: 328, distance: 154.1
click at [319, 329] on div "Shipping Address 8470 Champlain [GEOGRAPHIC_DATA] Country [GEOGRAPHIC_DATA] [GE…" at bounding box center [329, 445] width 634 height 861
type input "5148928255"
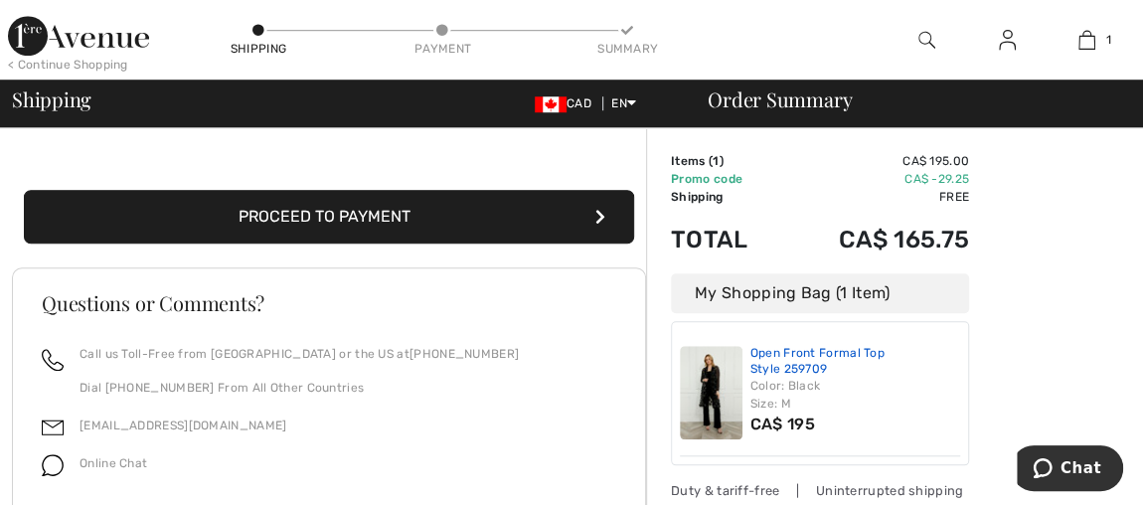
scroll to position [723, 0]
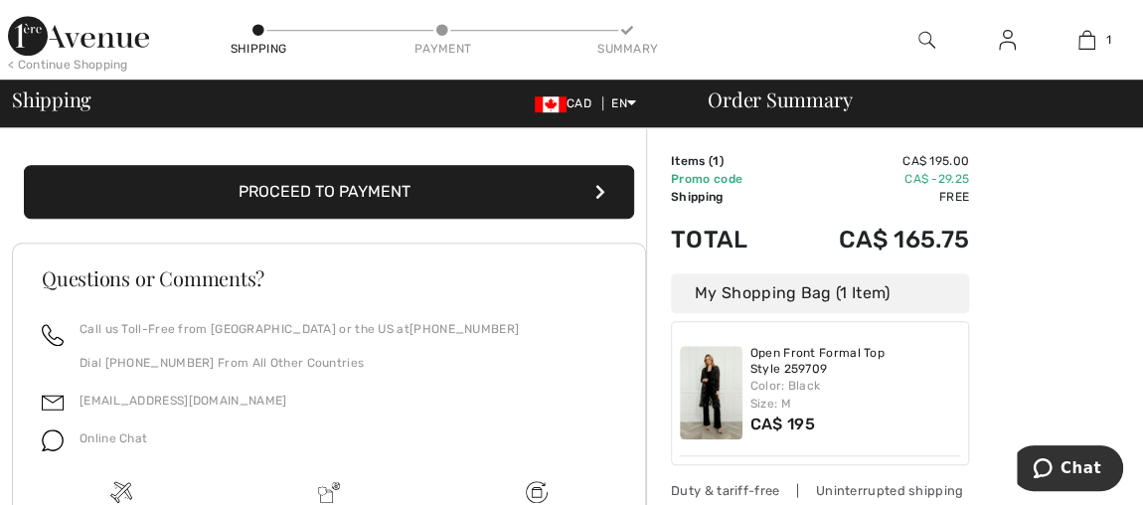
click at [312, 197] on button "Proceed to Payment" at bounding box center [329, 192] width 610 height 54
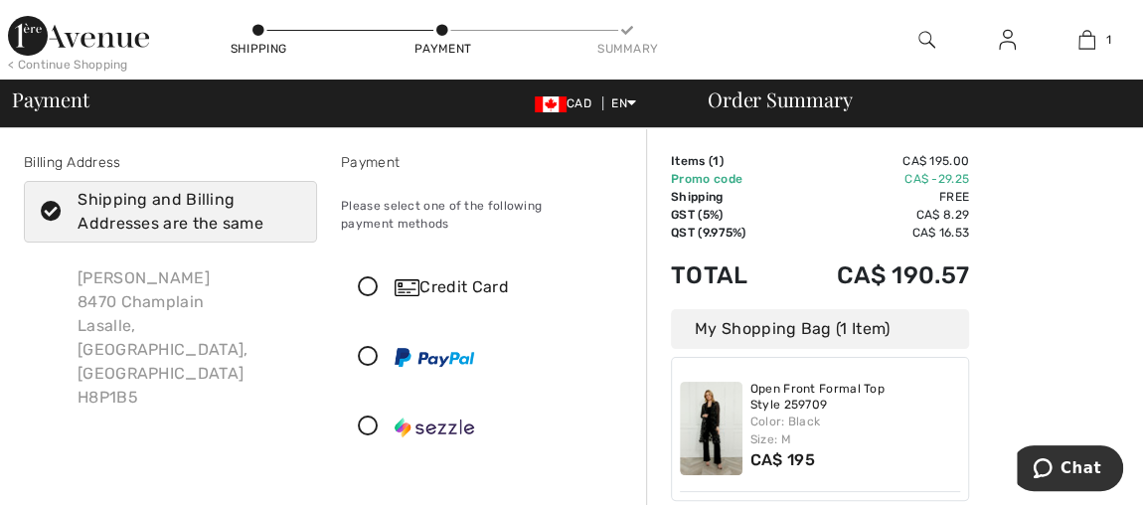
click at [371, 287] on icon at bounding box center [368, 287] width 53 height 21
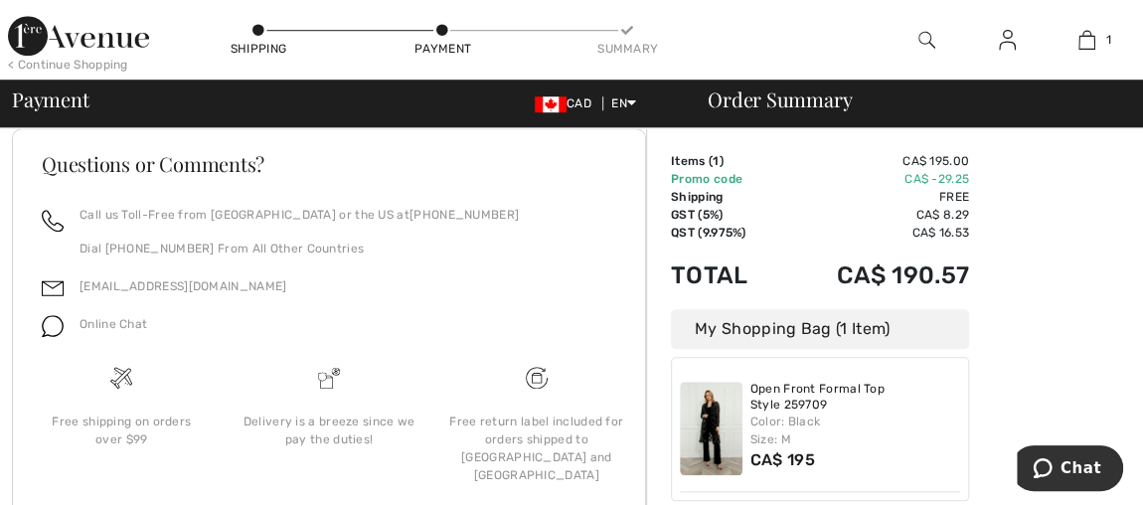
scroll to position [723, 0]
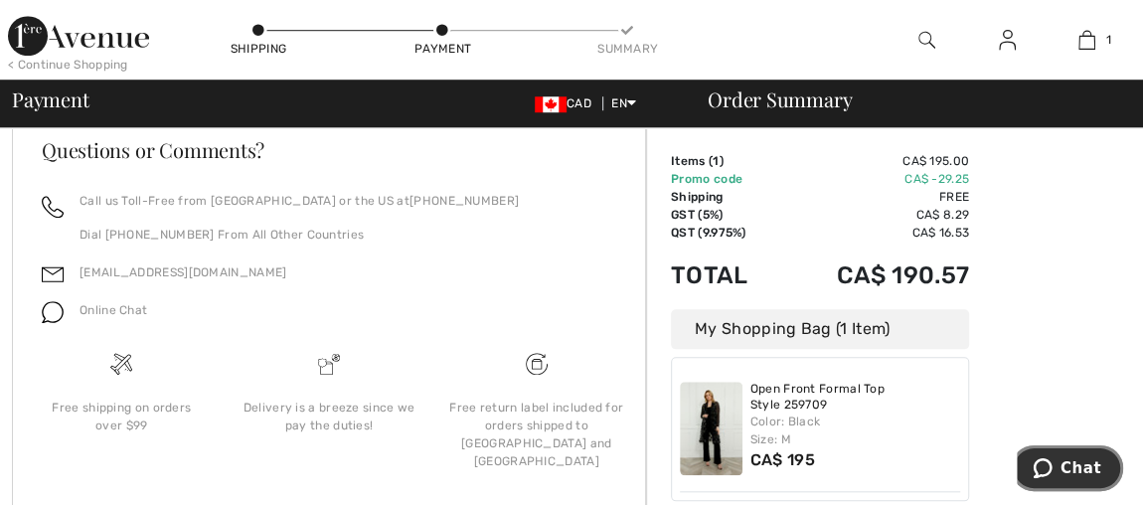
click at [1086, 468] on span "Chat" at bounding box center [1081, 468] width 41 height 18
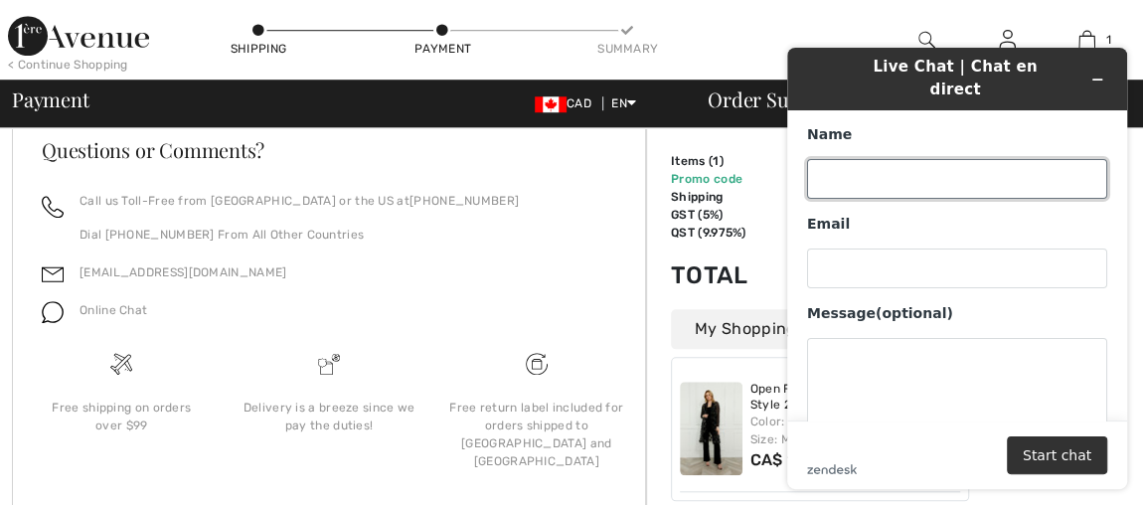
click at [965, 161] on input "Name" at bounding box center [957, 179] width 300 height 40
type input "[PERSON_NAME]"
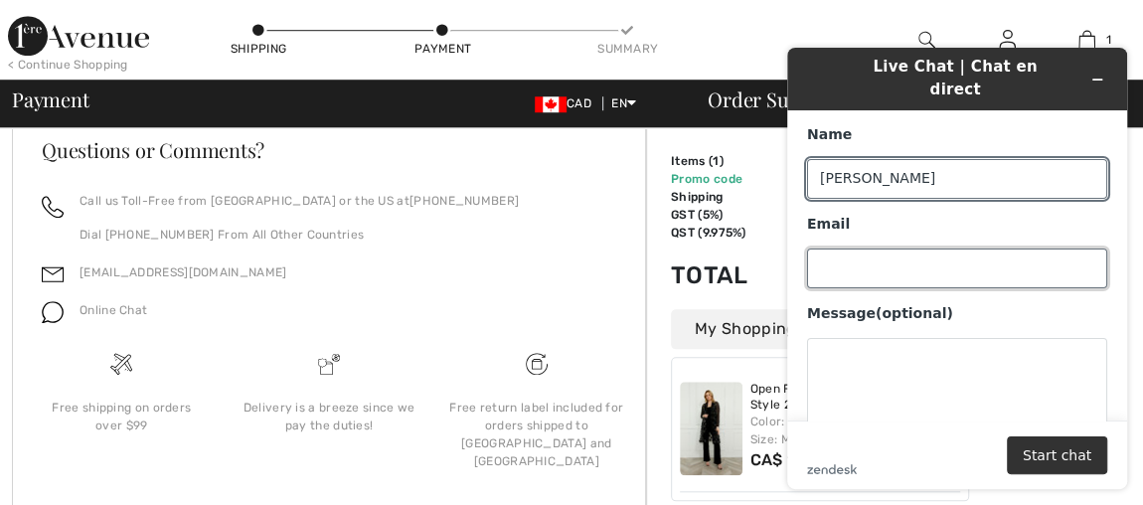
type input "[EMAIL_ADDRESS][DOMAIN_NAME]"
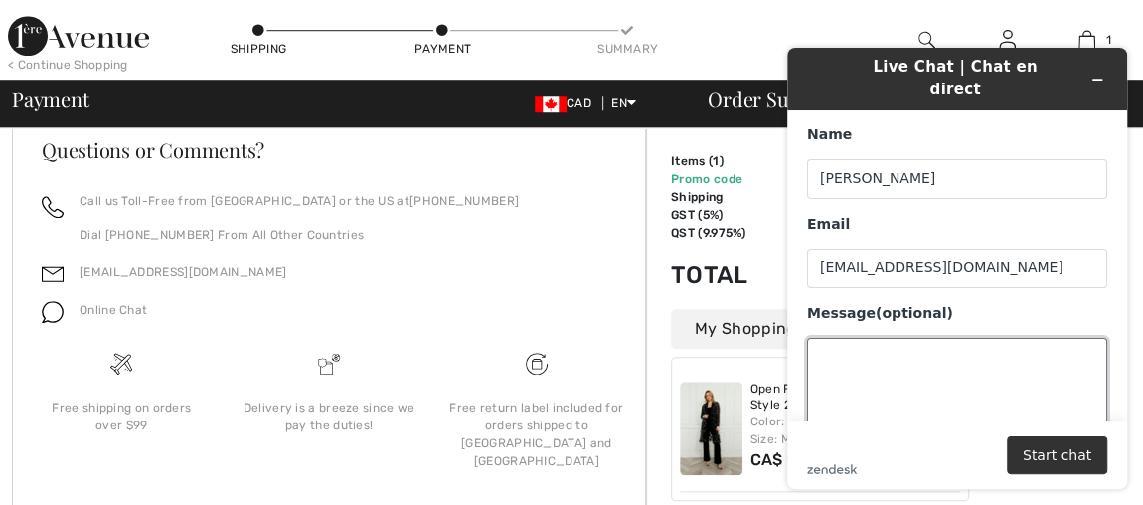
click at [966, 345] on textarea "Message (optional)" at bounding box center [957, 393] width 300 height 111
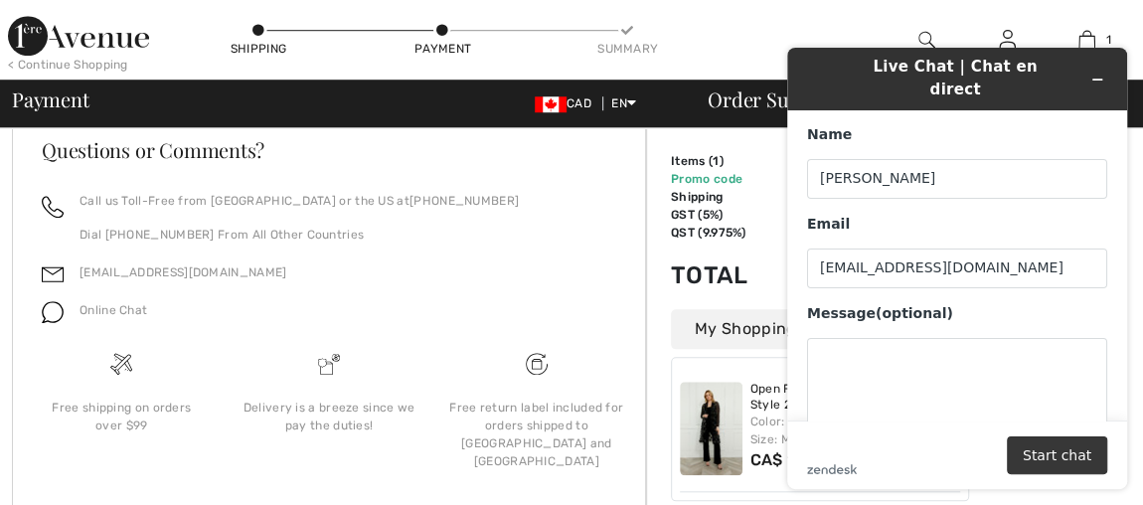
click at [1037, 447] on button "Start chat" at bounding box center [1057, 455] width 100 height 38
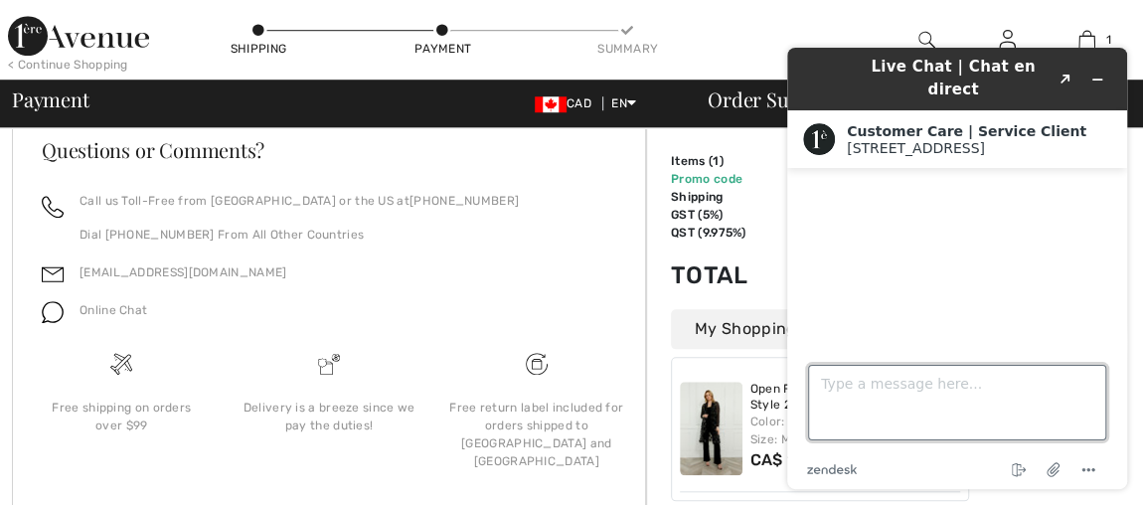
click at [900, 381] on textarea "Type a message here..." at bounding box center [957, 403] width 298 height 76
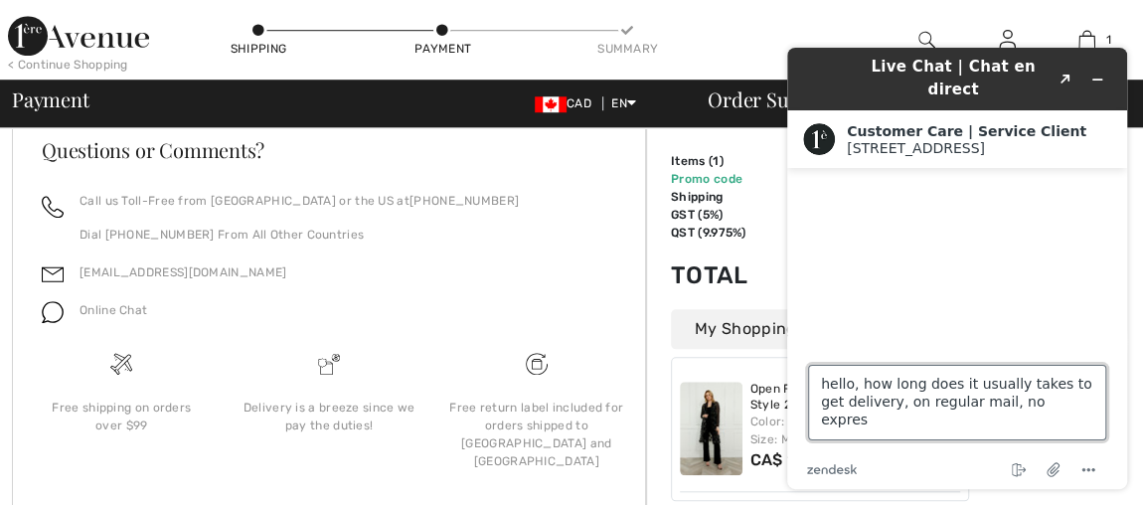
type textarea "hello, how long does it usually takes to get delivery, on regular mail, no expr…"
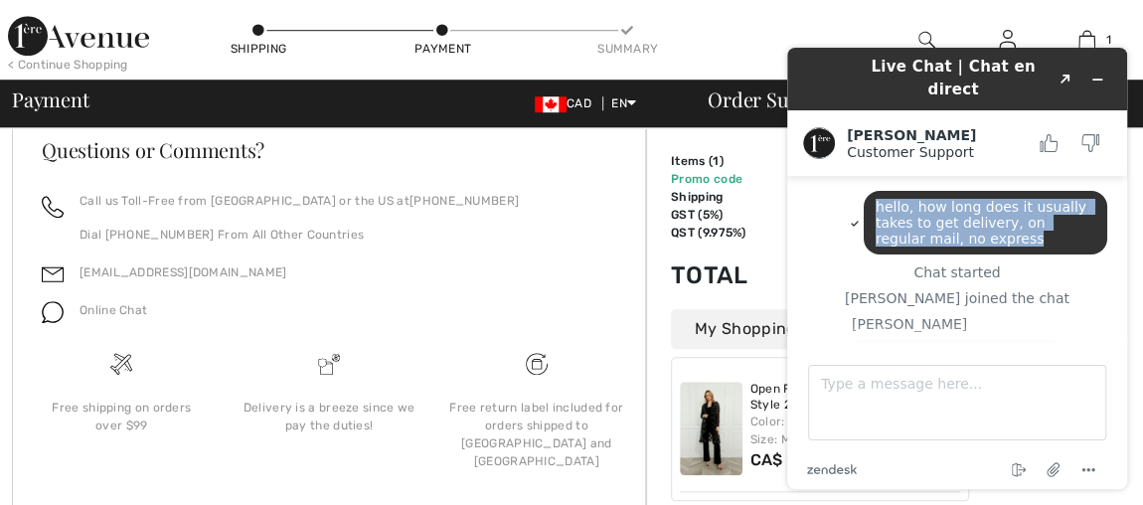
drag, startPoint x: 983, startPoint y: 190, endPoint x: 866, endPoint y: 173, distance: 118.5
click at [866, 191] on div "hello, how long does it usually takes to get delivery, on regular mail, no expr…" at bounding box center [986, 223] width 244 height 64
copy span "hello, how long does it usually takes to get delivery, on regular mail, no expr…"
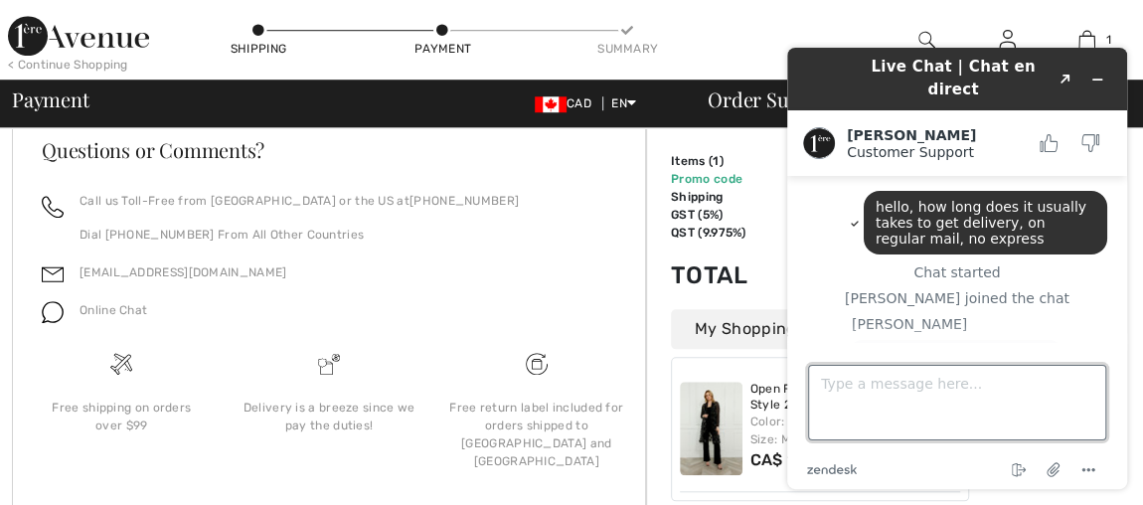
click at [920, 397] on textarea "Type a message here..." at bounding box center [957, 403] width 298 height 76
paste textarea "hello, how long does it usually takes to get delivery, on regular mail, no expr…"
type textarea "hello, how long does it usually takes to get delivery, on regular mail, no expr…"
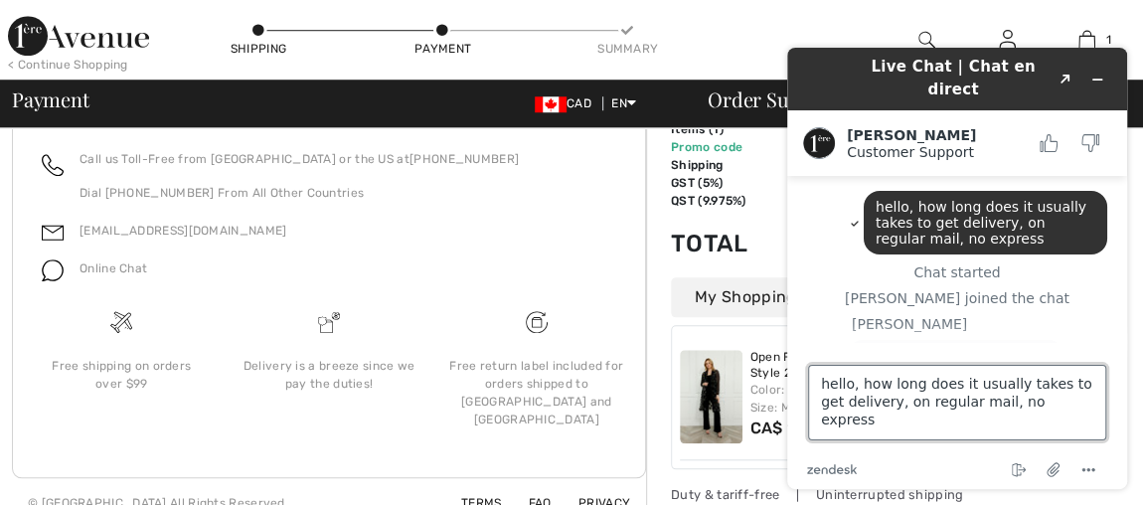
scroll to position [27, 0]
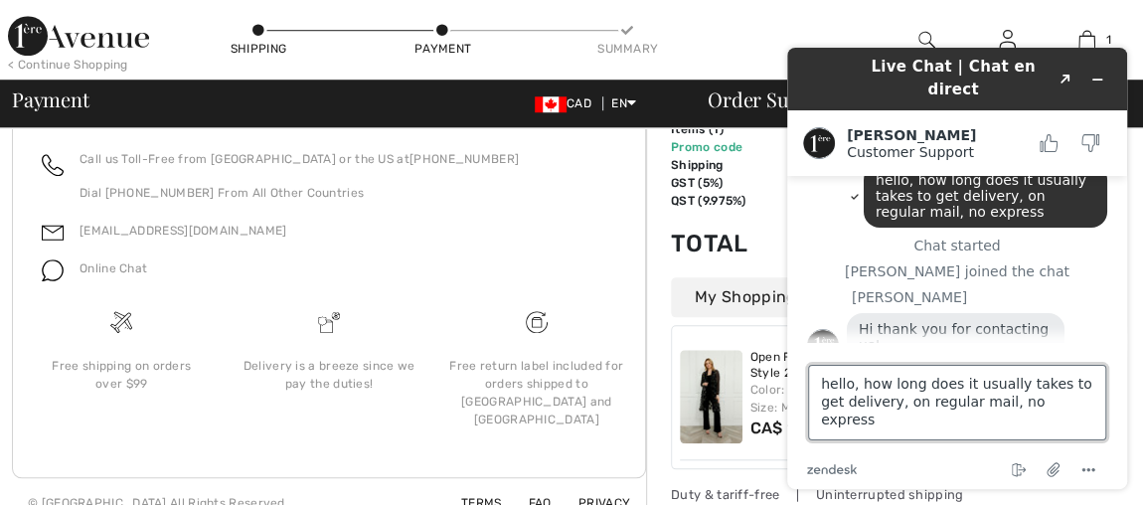
click at [1057, 403] on textarea "hello, how long does it usually takes to get delivery, on regular mail, no expr…" at bounding box center [957, 403] width 298 height 76
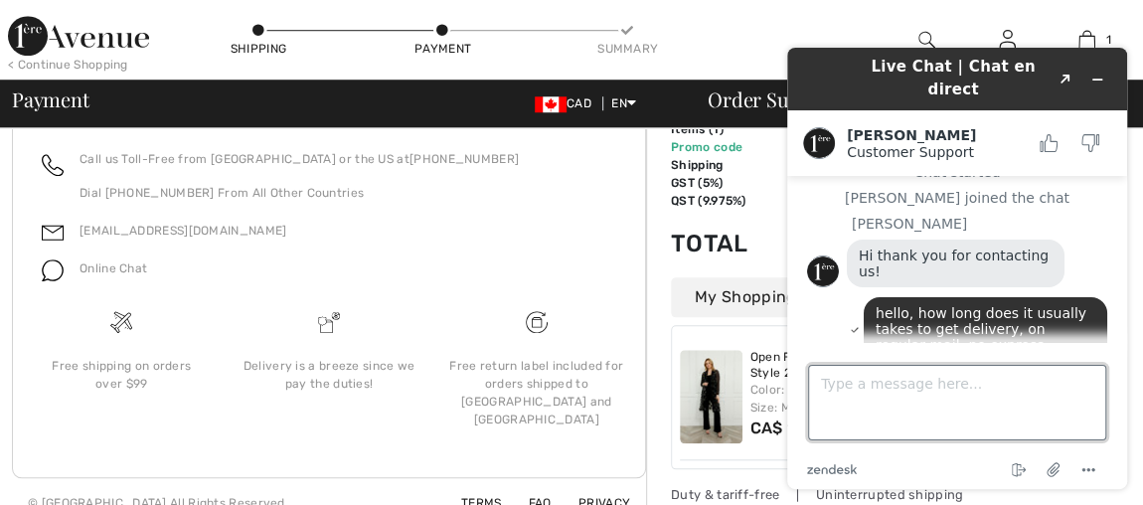
scroll to position [172, 0]
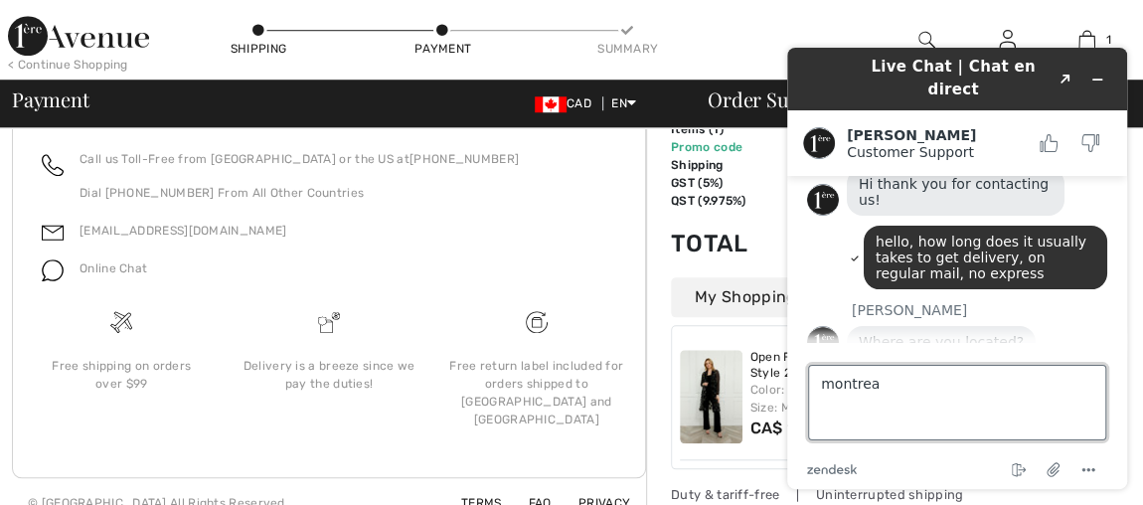
type textarea "montreal"
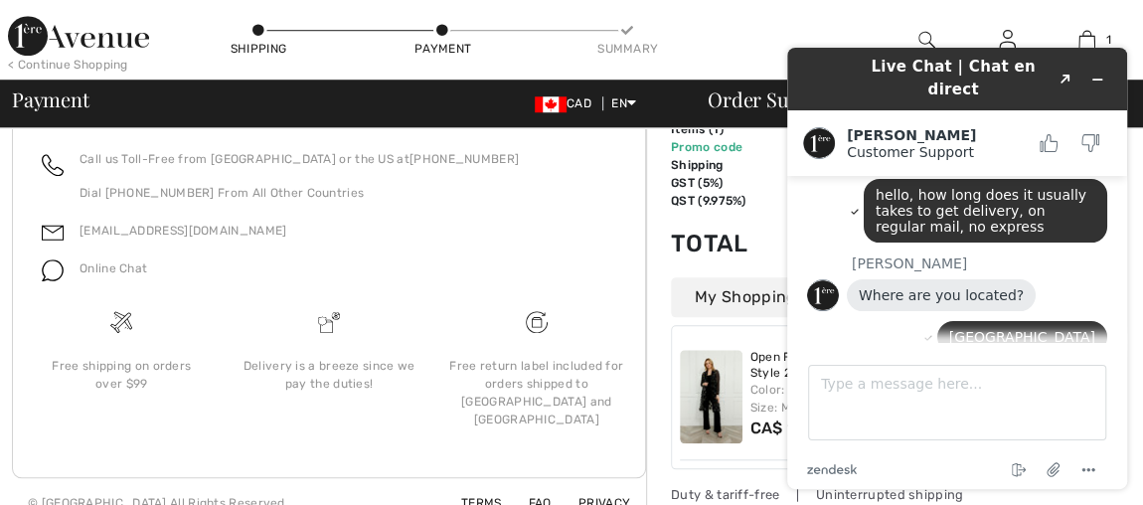
scroll to position [349, 0]
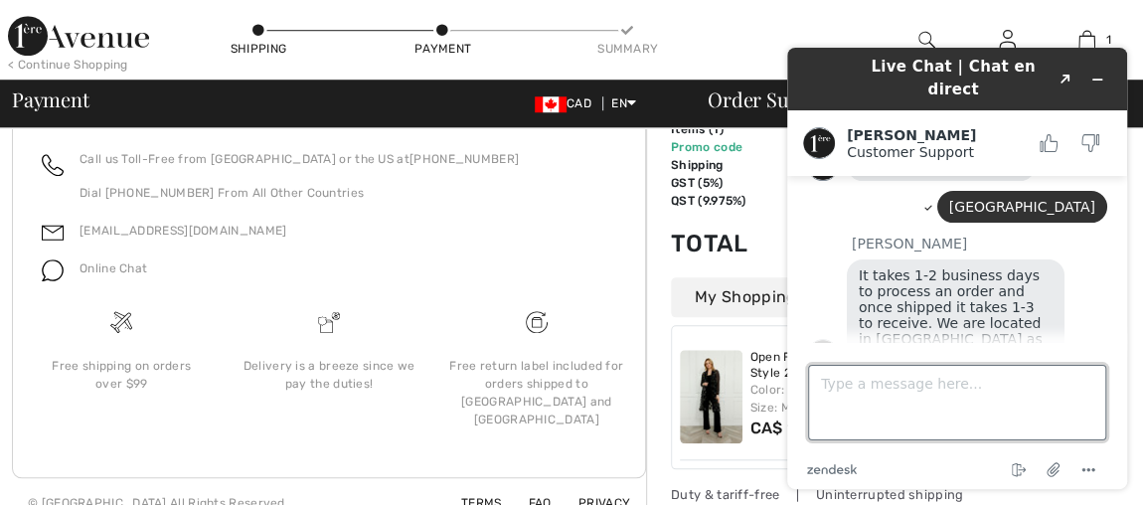
click at [885, 382] on textarea "Type a message here..." at bounding box center [957, 403] width 298 height 76
type textarea "o"
type textarea "I"
type textarea "ok thank you"
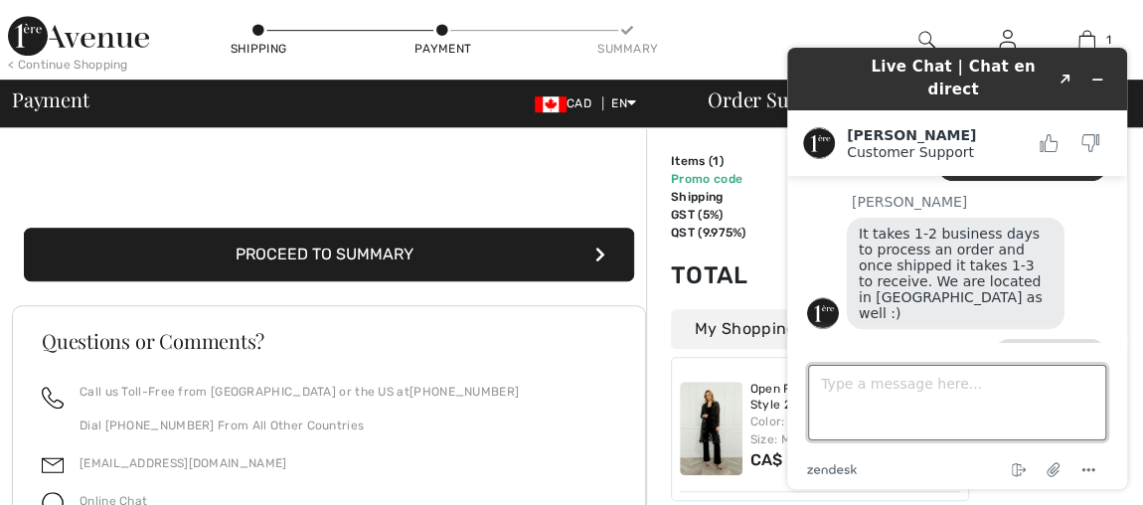
scroll to position [493, 0]
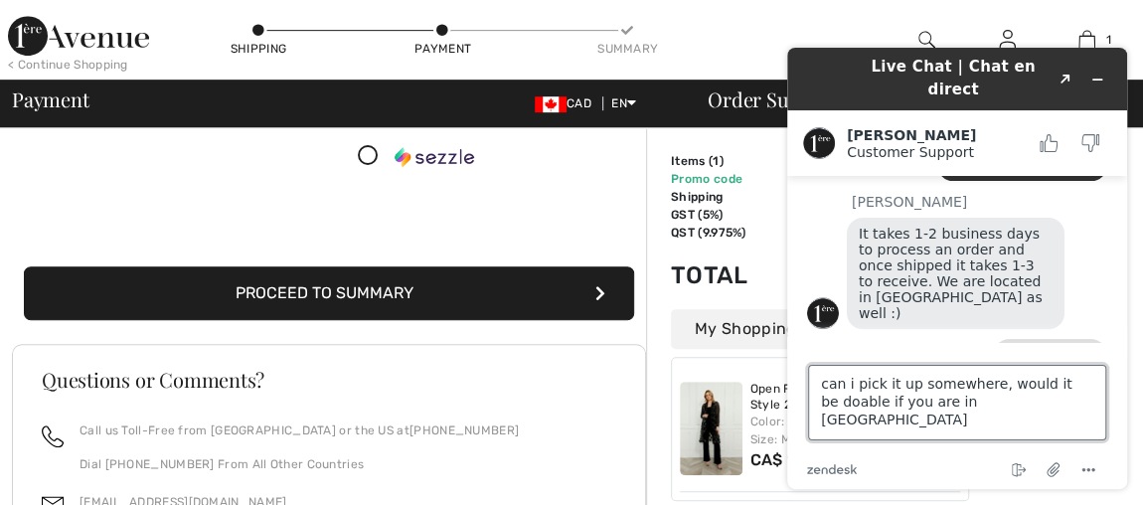
type textarea "can i pick it up somewhere, would it be doable if you are in montreal?"
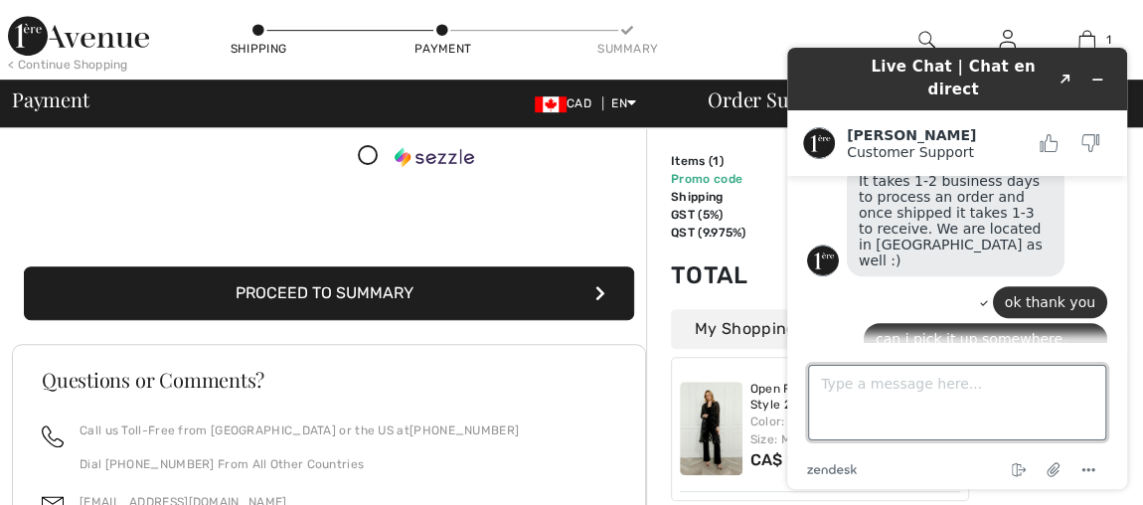
scroll to position [515, 0]
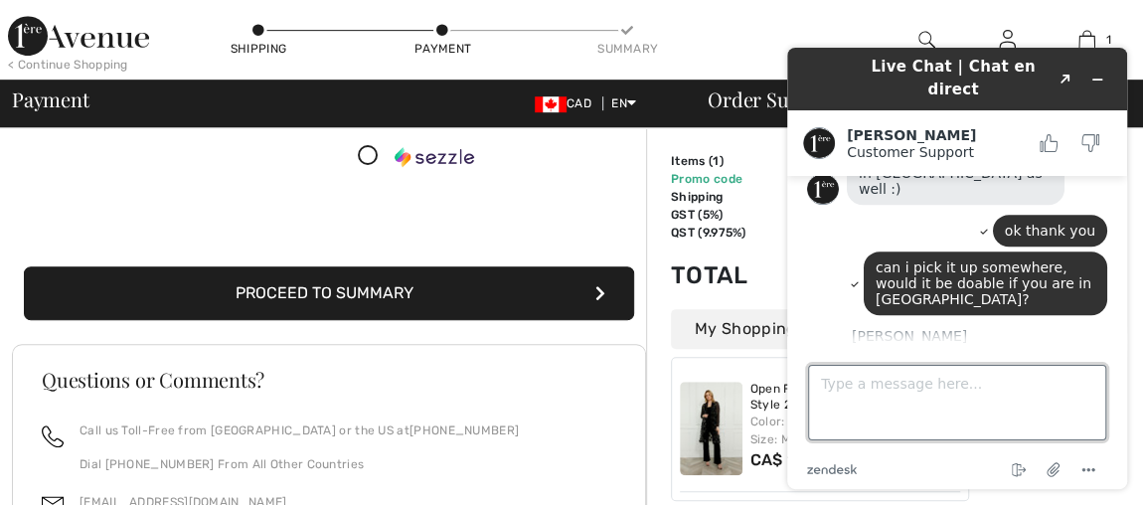
click at [871, 381] on textarea "Type a message here..." at bounding box center [957, 403] width 298 height 76
type textarea "ok you ship it to the store?"
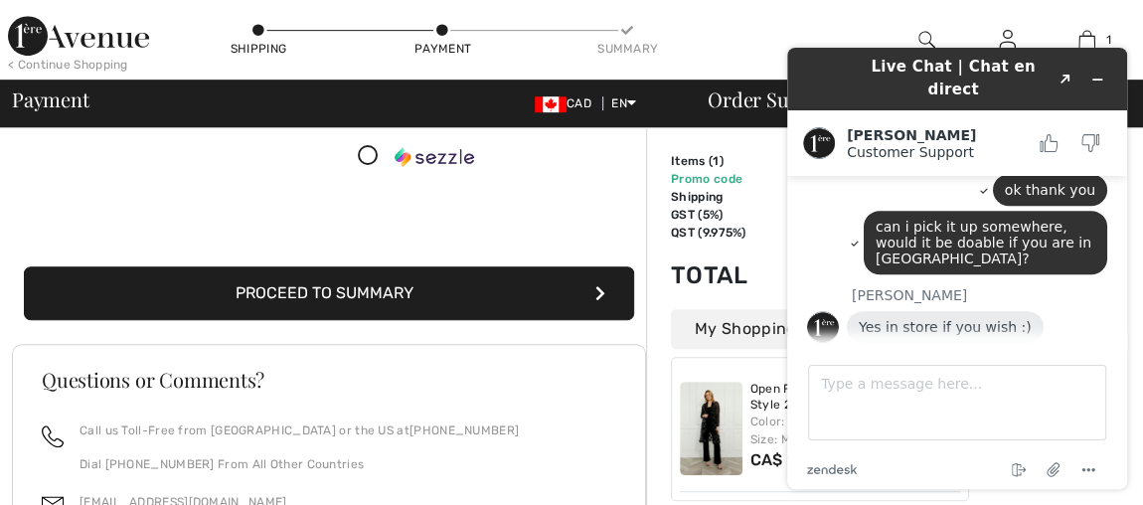
scroll to position [660, 0]
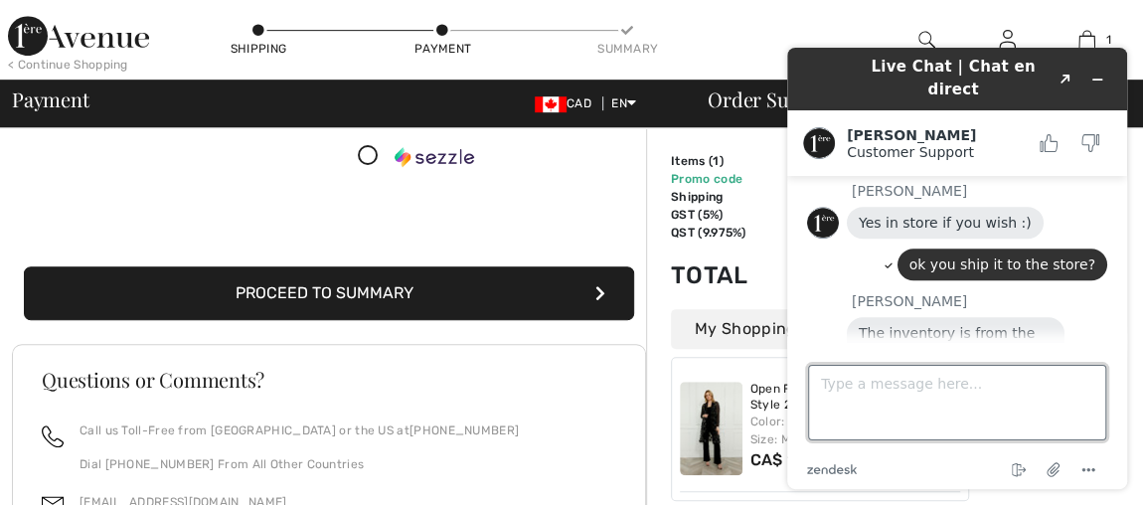
click at [857, 380] on textarea "Type a message here..." at bounding box center [957, 403] width 298 height 76
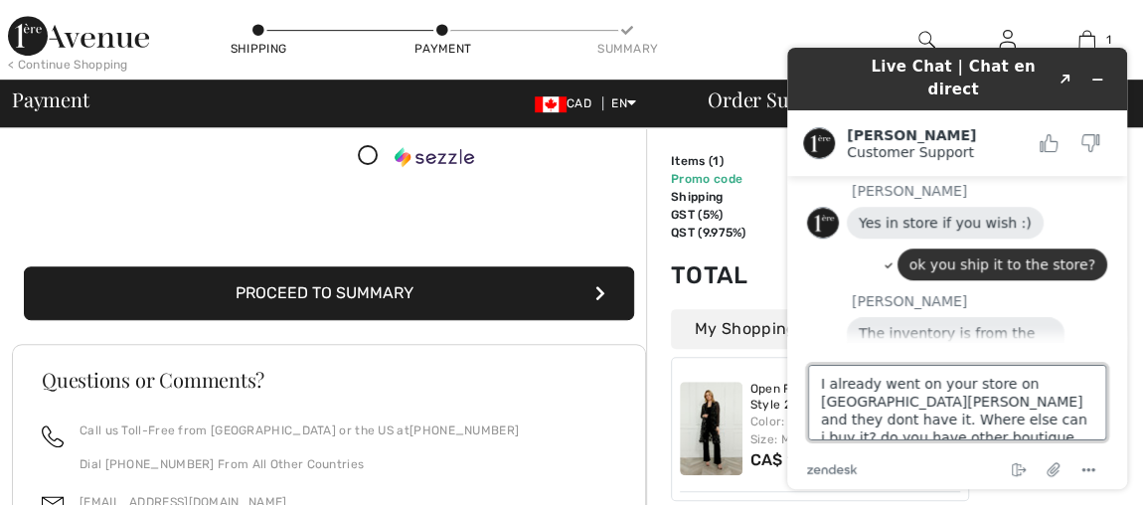
type textarea "I already went on your store on St-Hubert and they dont have it. Where else can…"
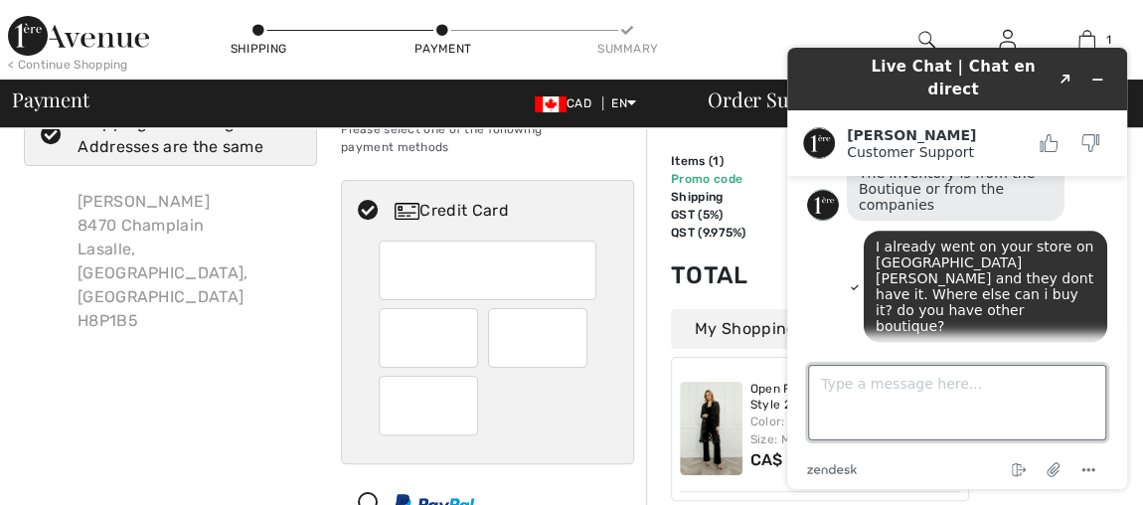
scroll to position [0, 0]
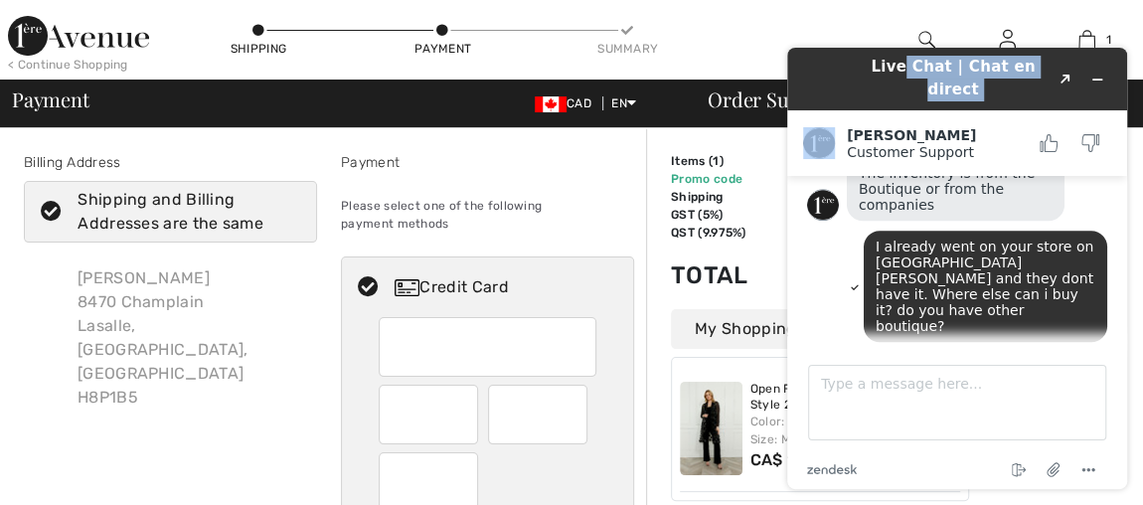
drag, startPoint x: 892, startPoint y: 65, endPoint x: 769, endPoint y: 97, distance: 127.6
click at [772, 97] on html "Live Chat | Chat en direct Created with Sketch. Giuliano Customer Support Custo…" at bounding box center [958, 268] width 372 height 473
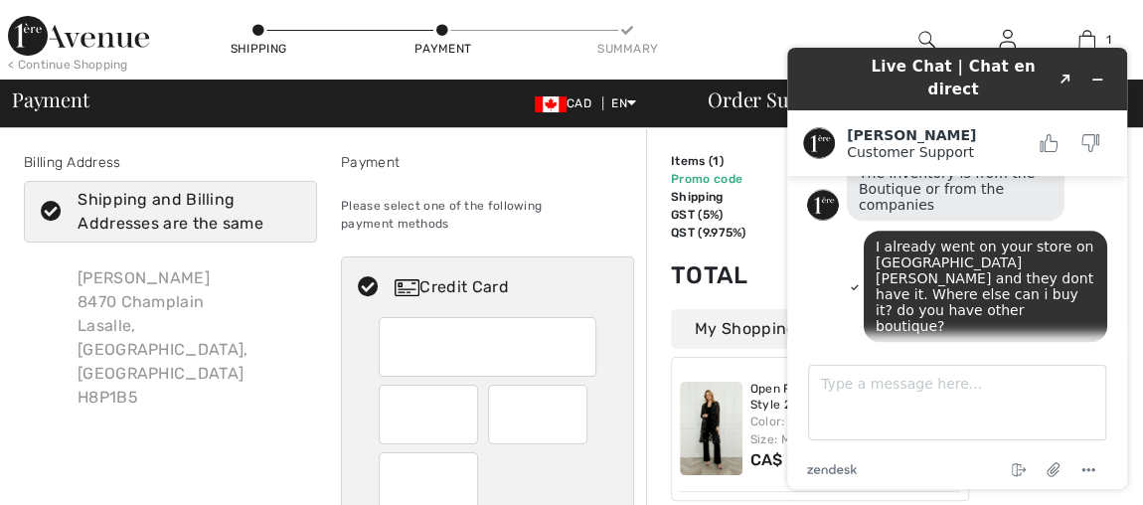
drag, startPoint x: 811, startPoint y: 73, endPoint x: 762, endPoint y: 71, distance: 49.8
click at [772, 71] on html "Live Chat | Chat en direct Created with Sketch. Giuliano Customer Support Custo…" at bounding box center [958, 268] width 372 height 473
click at [1102, 73] on icon "Minimize widget" at bounding box center [1098, 80] width 14 height 14
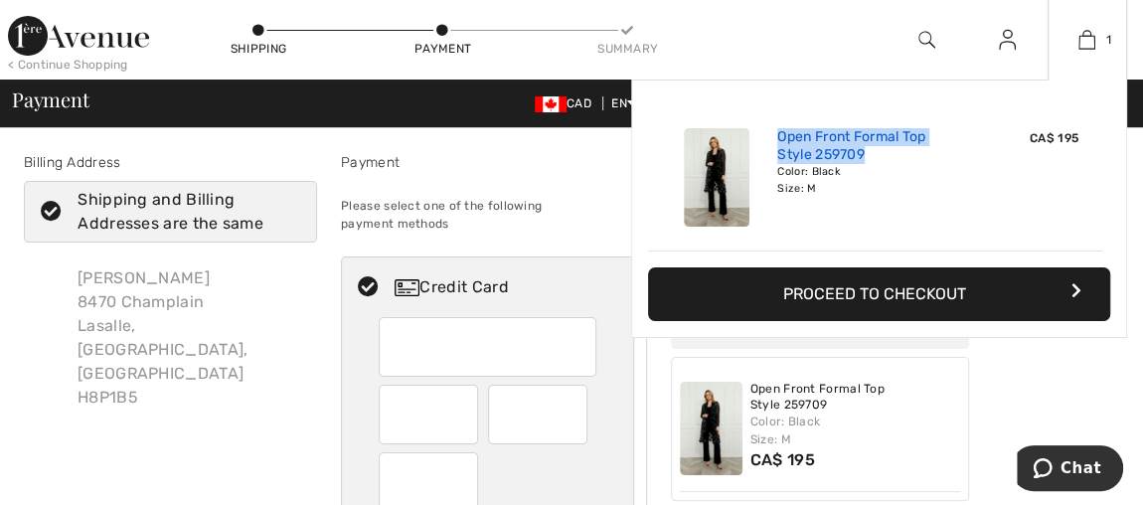
drag, startPoint x: 777, startPoint y: 147, endPoint x: 870, endPoint y: 158, distance: 94.1
click at [870, 158] on div "Open Front Formal Top Style 259709 Color: Black Size: M" at bounding box center [876, 177] width 212 height 114
copy link "Open Front Formal Top Style 259709"
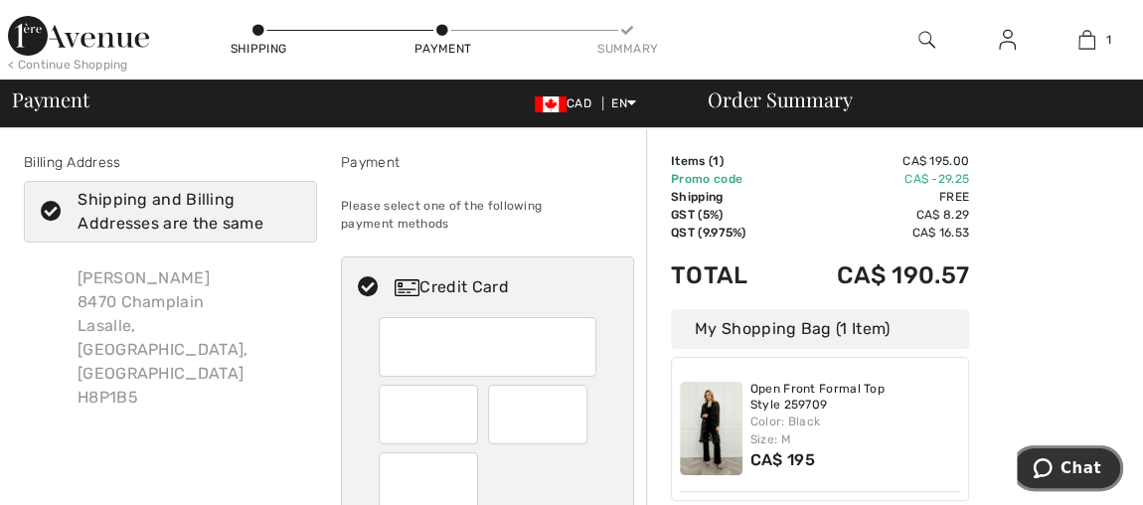
click at [1053, 473] on icon "Chat" at bounding box center [1043, 468] width 20 height 20
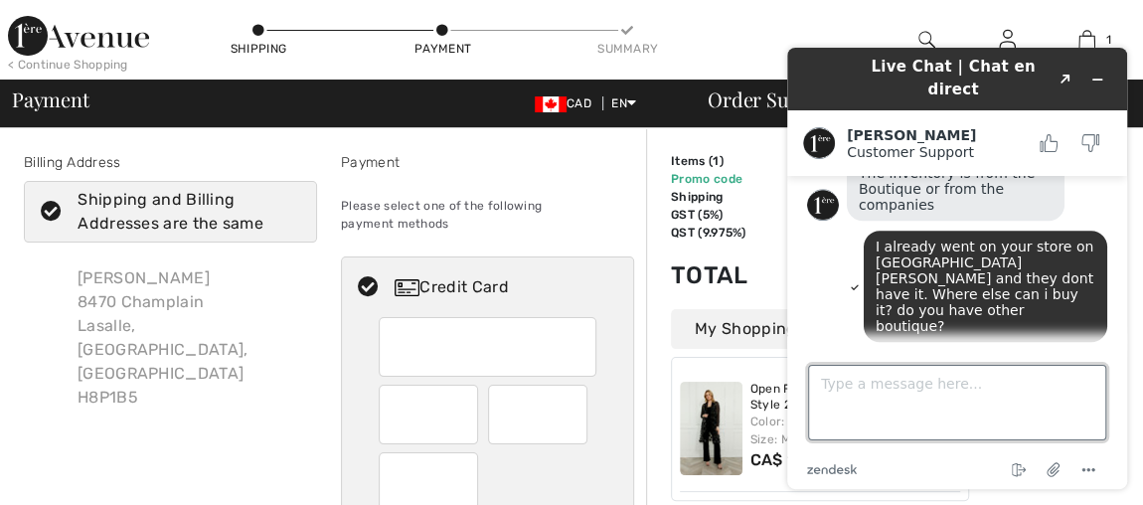
click at [893, 387] on textarea "Type a message here..." at bounding box center [957, 403] width 298 height 76
paste textarea "Open Front Formal Top Style 259709"
type textarea "Open Front Formal Top Style 259709"
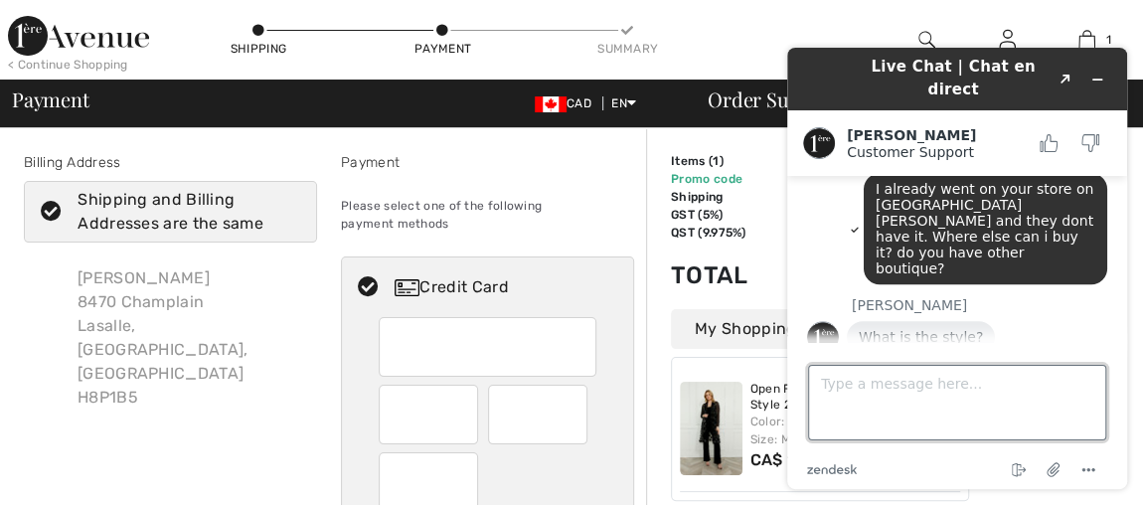
scroll to position [997, 0]
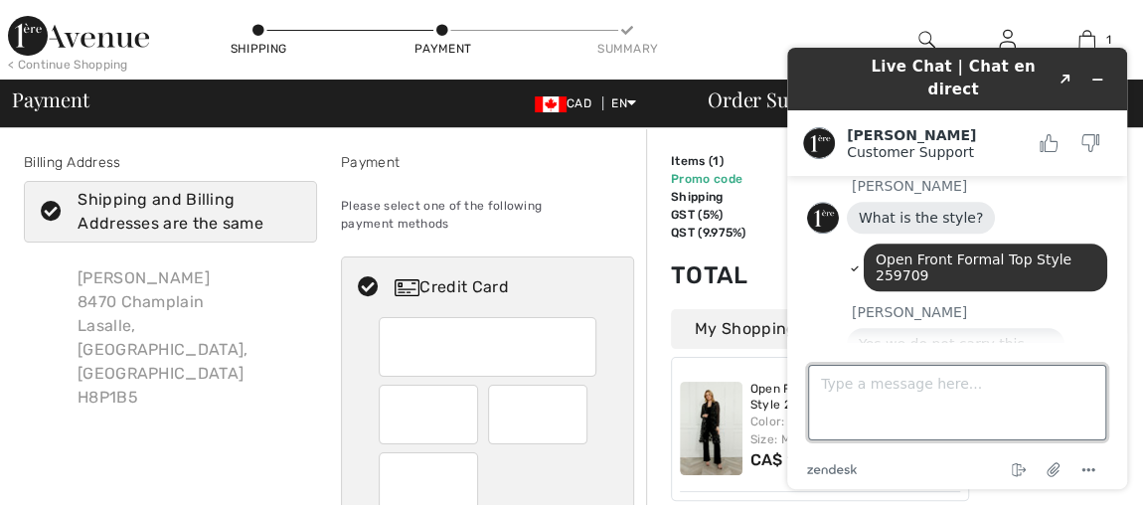
click at [909, 381] on textarea "Type a message here..." at bounding box center [957, 403] width 298 height 76
type textarea "ok thank you for your help, that will be all"
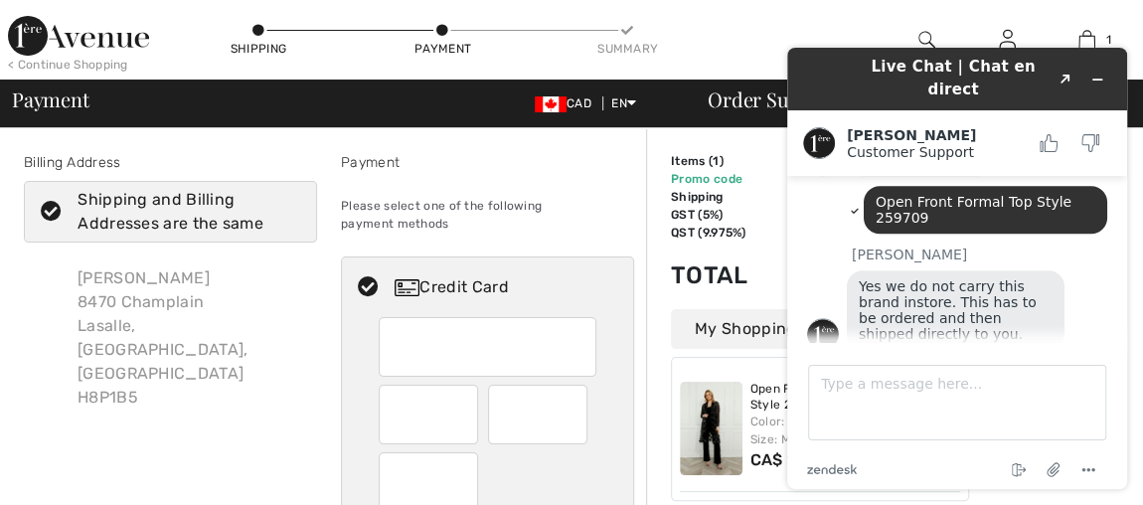
scroll to position [1126, 0]
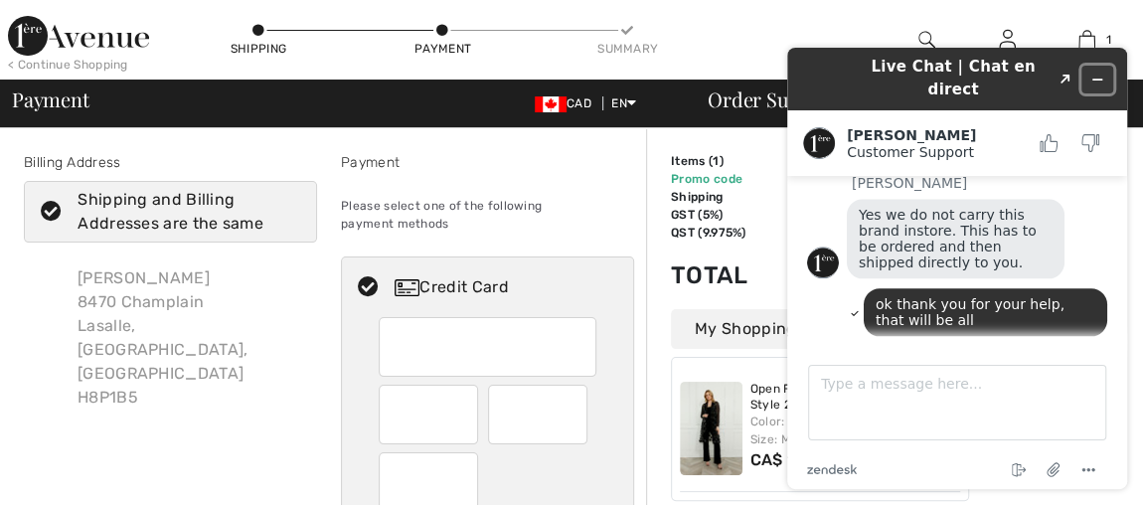
click at [1098, 66] on button "Minimize widget" at bounding box center [1098, 80] width 32 height 28
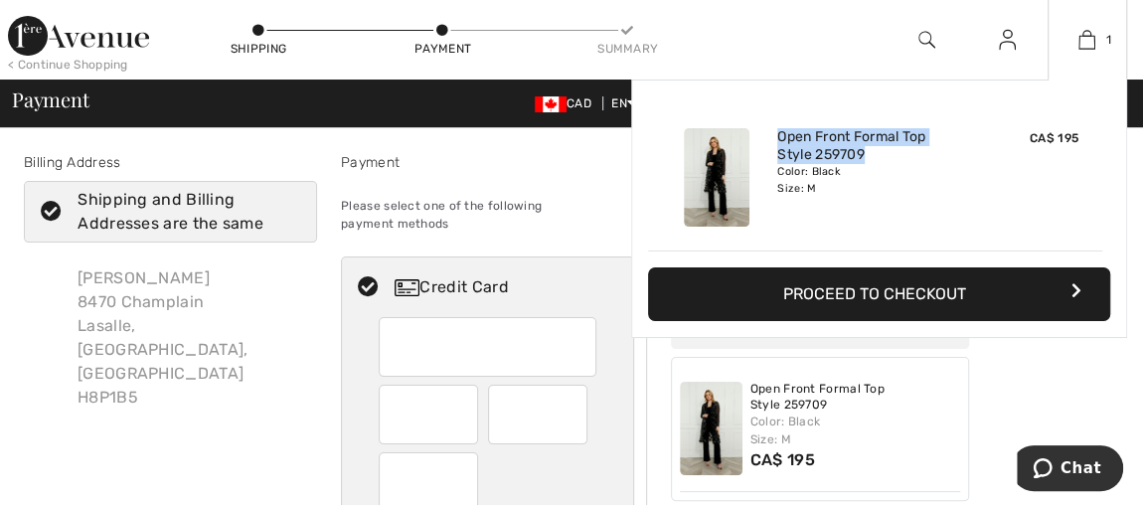
click at [884, 291] on button "Proceed to Checkout" at bounding box center [879, 294] width 462 height 54
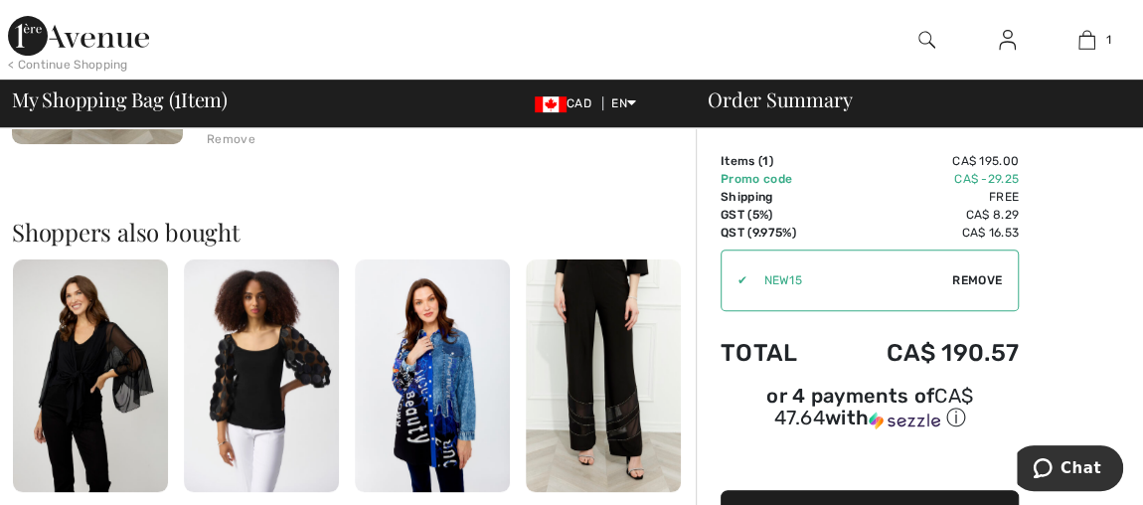
scroll to position [451, 0]
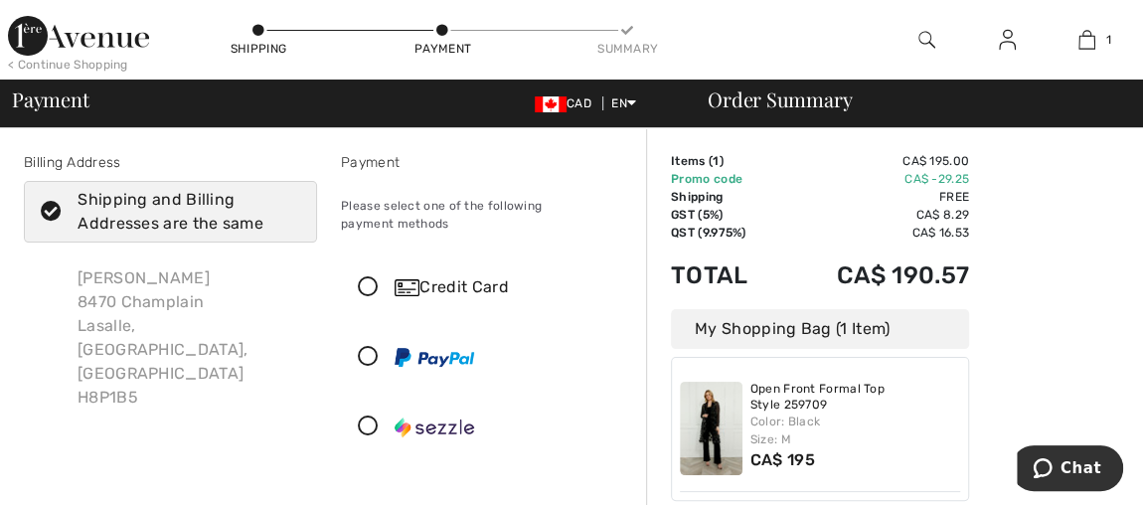
click at [362, 287] on icon at bounding box center [368, 287] width 53 height 21
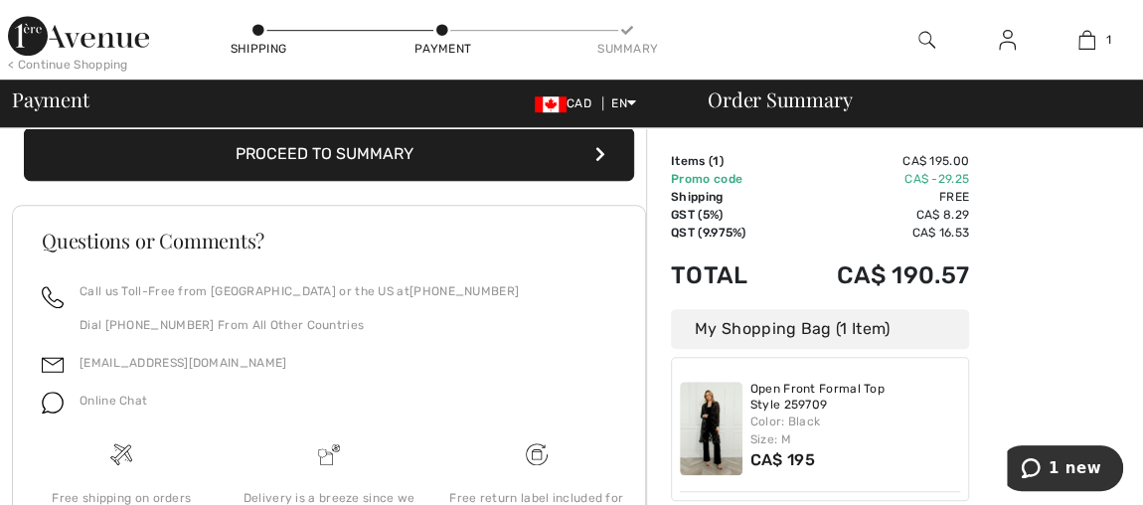
scroll to position [542, 0]
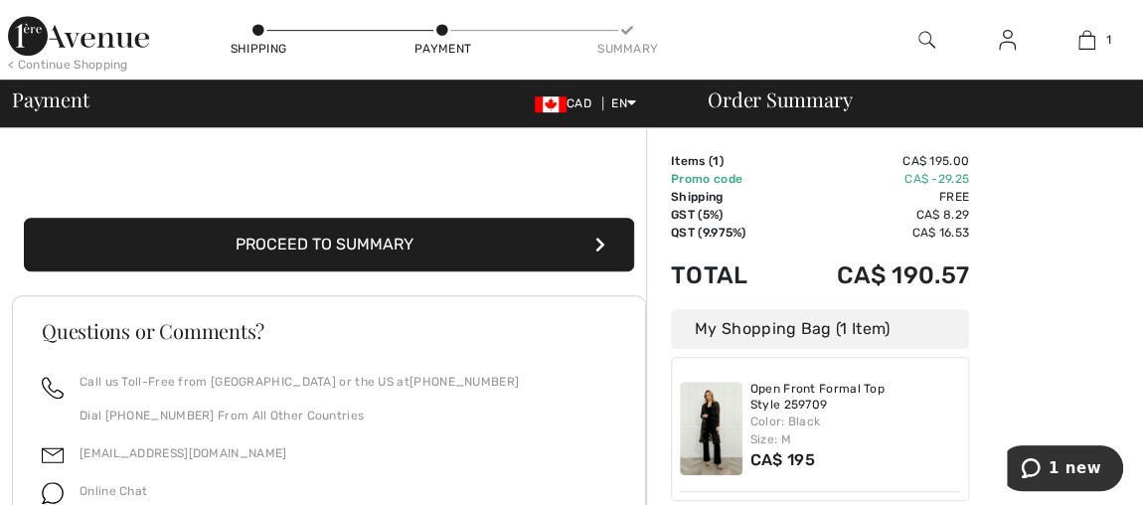
click at [365, 239] on button "Proceed to Summary" at bounding box center [329, 245] width 610 height 54
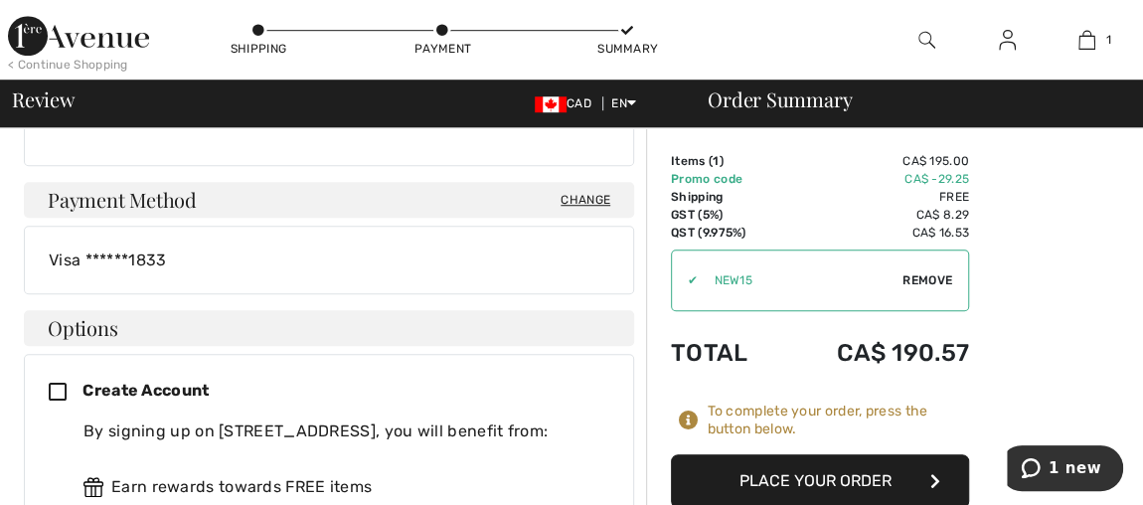
scroll to position [723, 0]
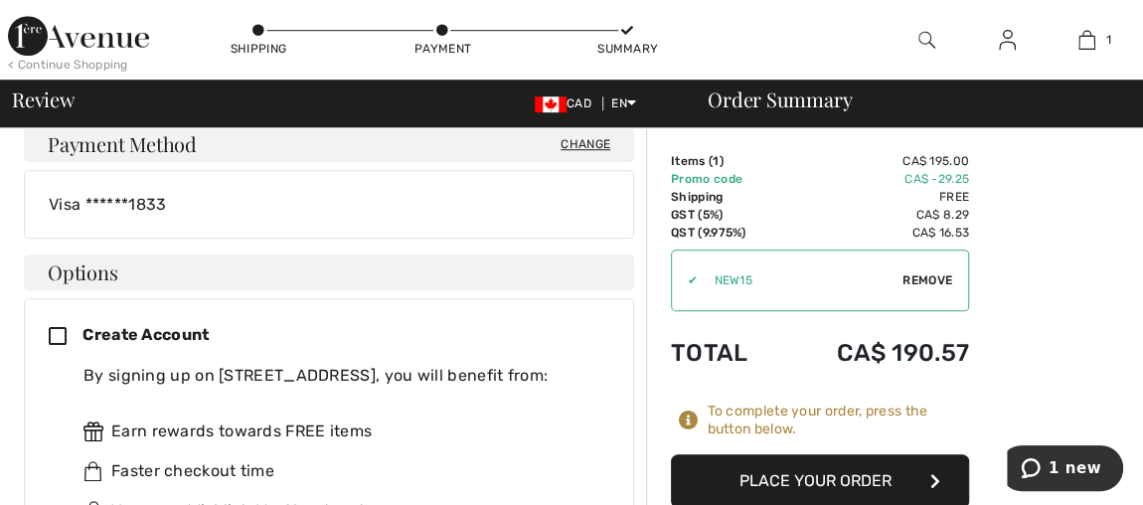
click at [823, 478] on button "Place Your Order" at bounding box center [820, 481] width 298 height 54
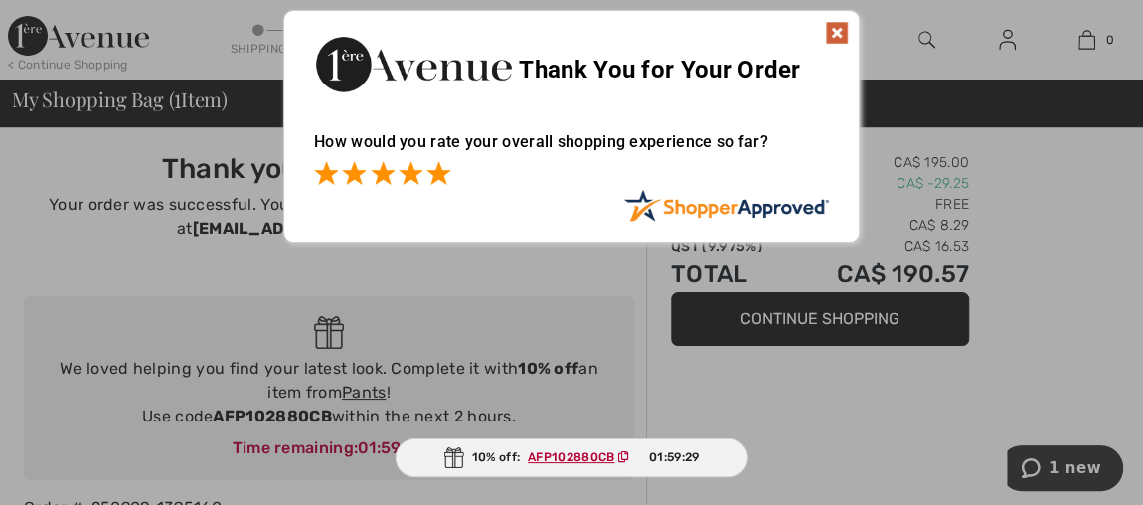
click at [430, 169] on span at bounding box center [439, 173] width 24 height 24
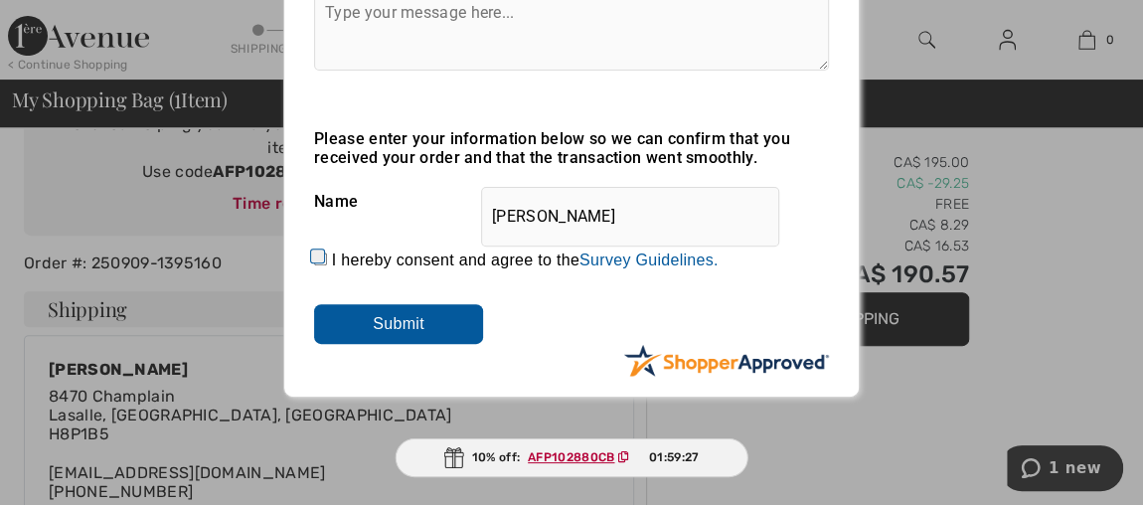
scroll to position [270, 0]
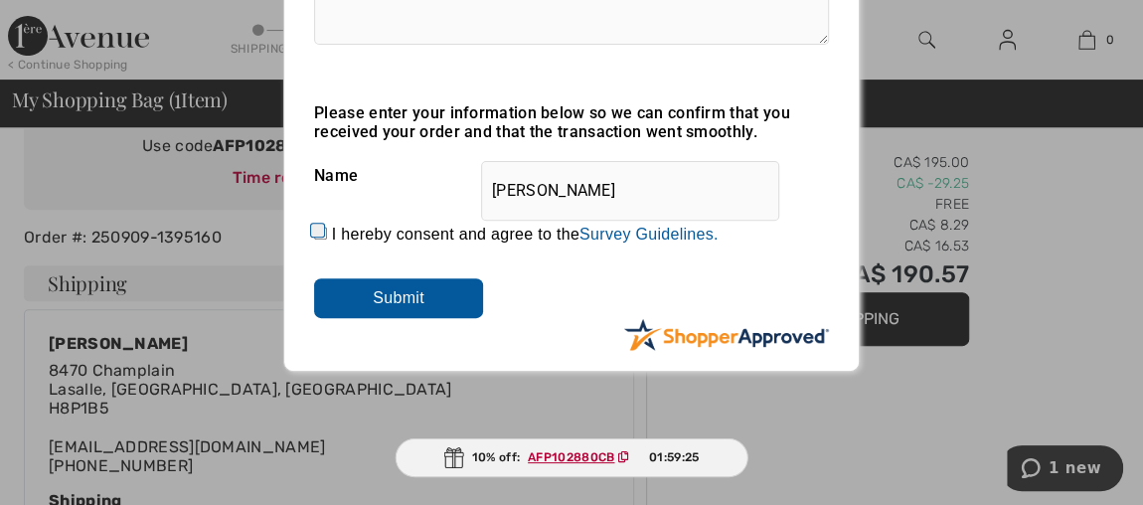
click at [315, 233] on input "I hereby consent and agree to the By submitting a review, you grant permission …" at bounding box center [320, 233] width 13 height 13
checkbox input "true"
click at [390, 306] on input "Submit" at bounding box center [398, 298] width 169 height 40
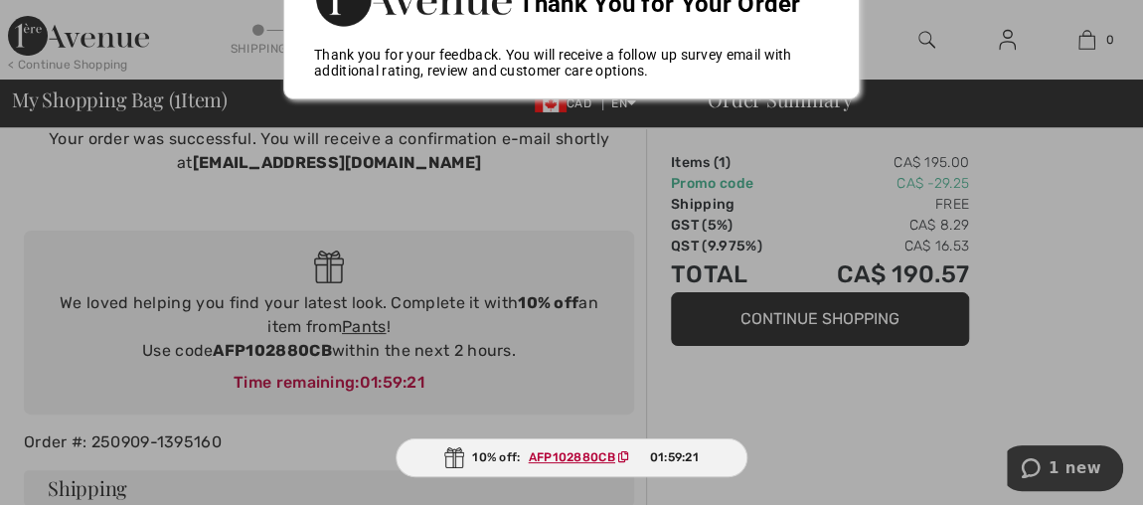
scroll to position [0, 0]
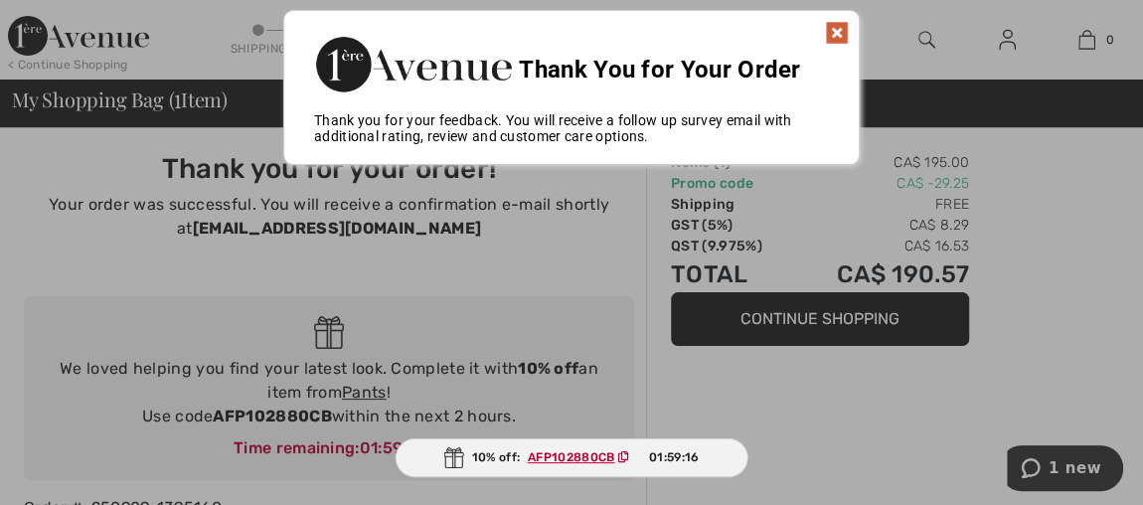
click at [838, 29] on img at bounding box center [837, 33] width 24 height 24
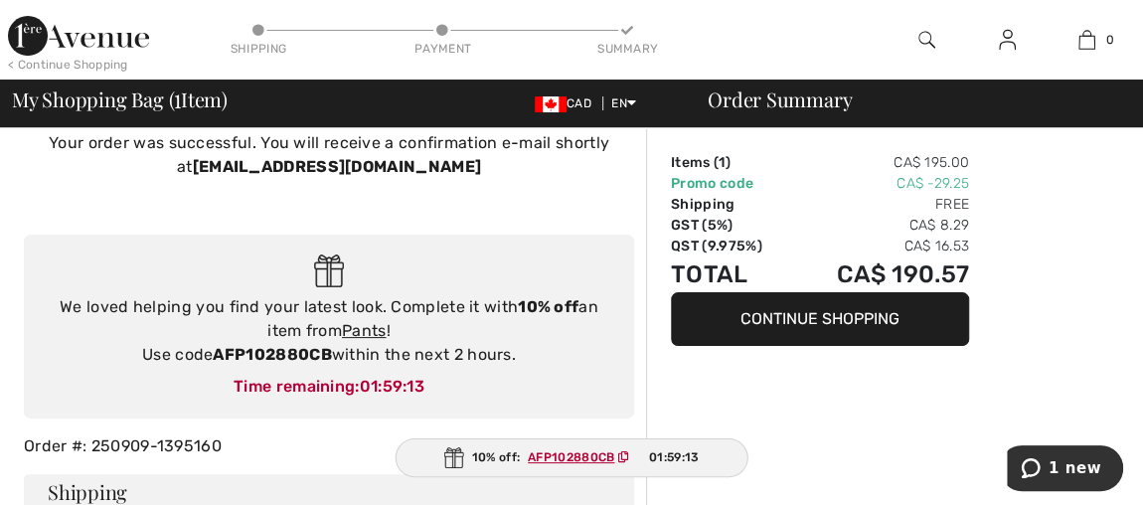
scroll to position [89, 0]
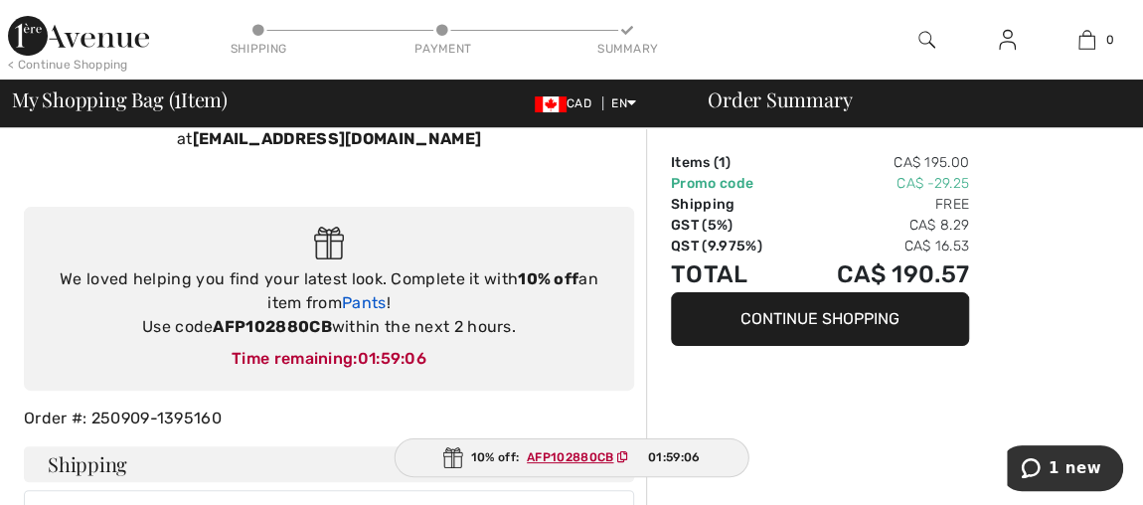
click at [375, 299] on link "Pants" at bounding box center [364, 302] width 45 height 19
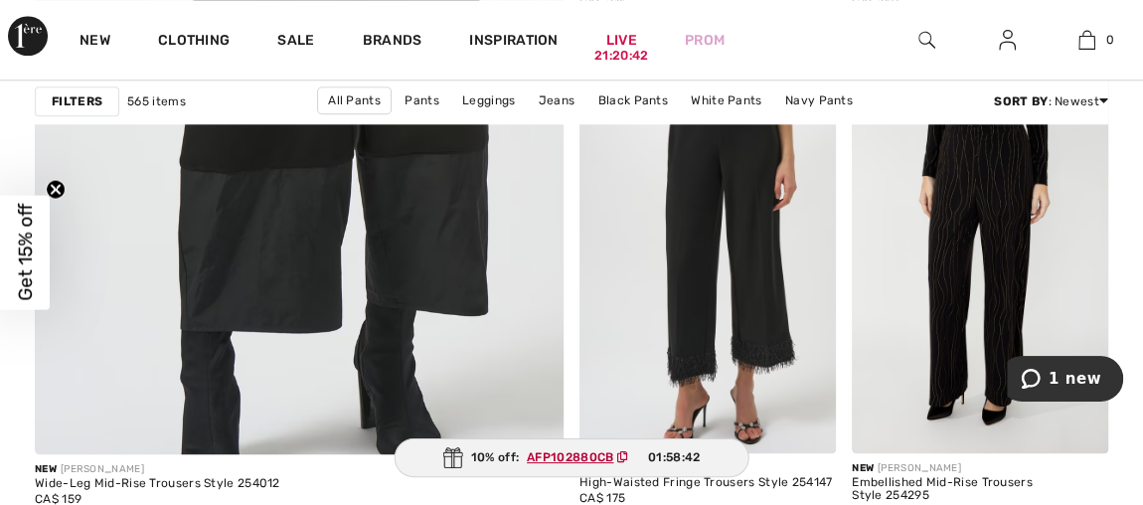
scroll to position [4790, 0]
